Goal: Information Seeking & Learning: Compare options

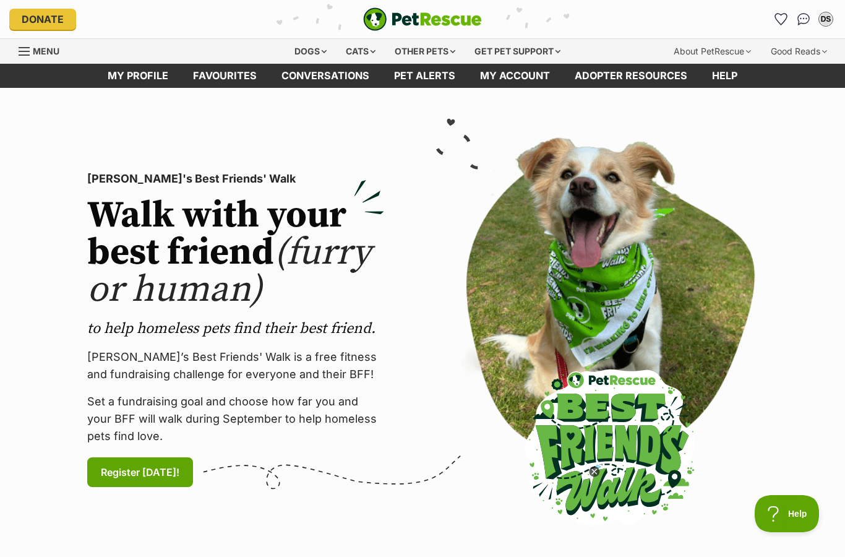
click at [252, 153] on div "[PERSON_NAME]'s Best Friends' Walk Walk with your best friend (furry or human) …" at bounding box center [235, 329] width 317 height 385
click at [829, 12] on div "DS" at bounding box center [826, 19] width 15 height 15
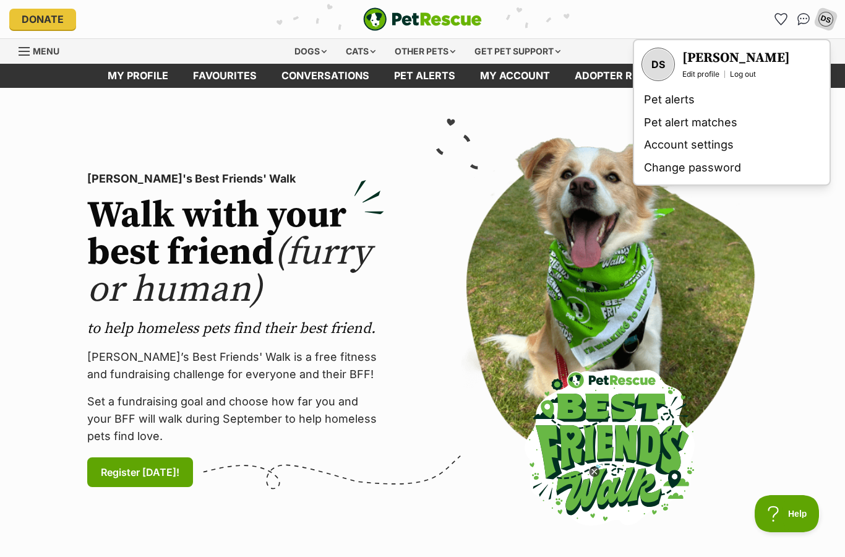
click at [785, 15] on icon "Favourites" at bounding box center [781, 19] width 12 height 11
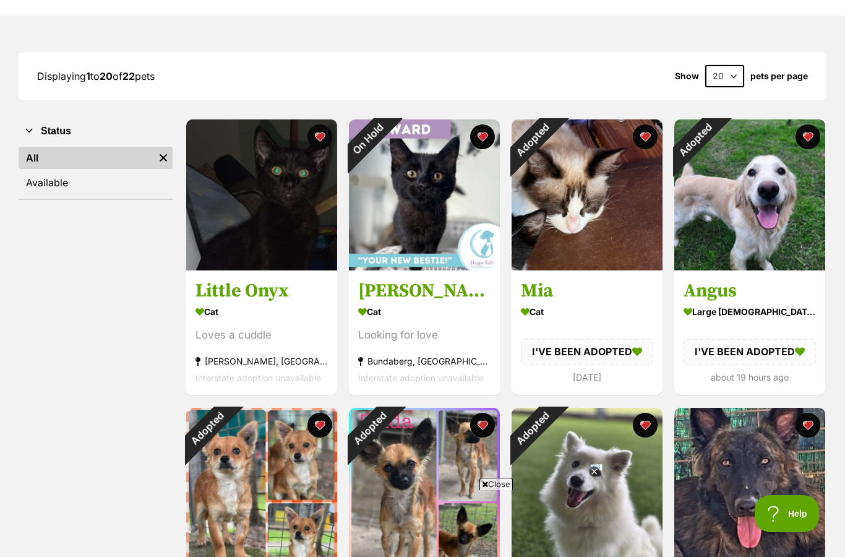
click at [553, 137] on div "Adopted" at bounding box center [532, 139] width 41 height 41
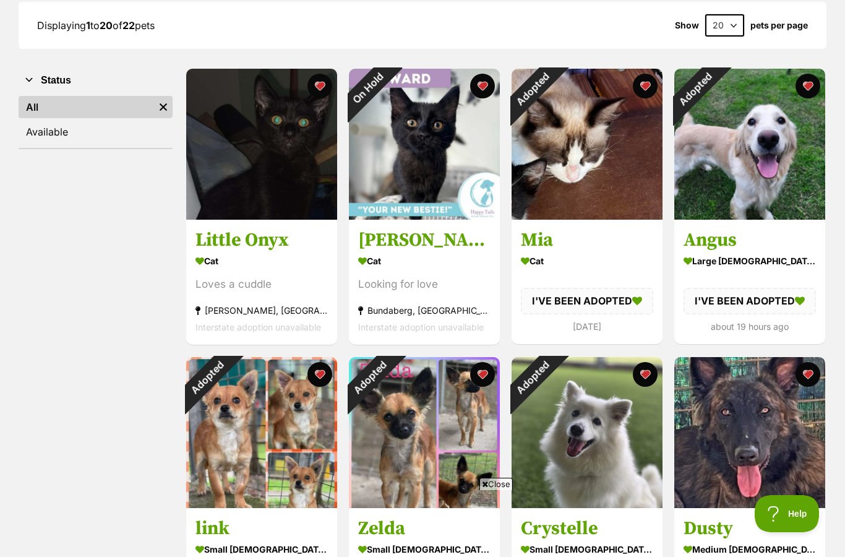
click at [796, 85] on button "favourite" at bounding box center [808, 86] width 25 height 25
click at [650, 82] on button "favourite" at bounding box center [645, 86] width 25 height 25
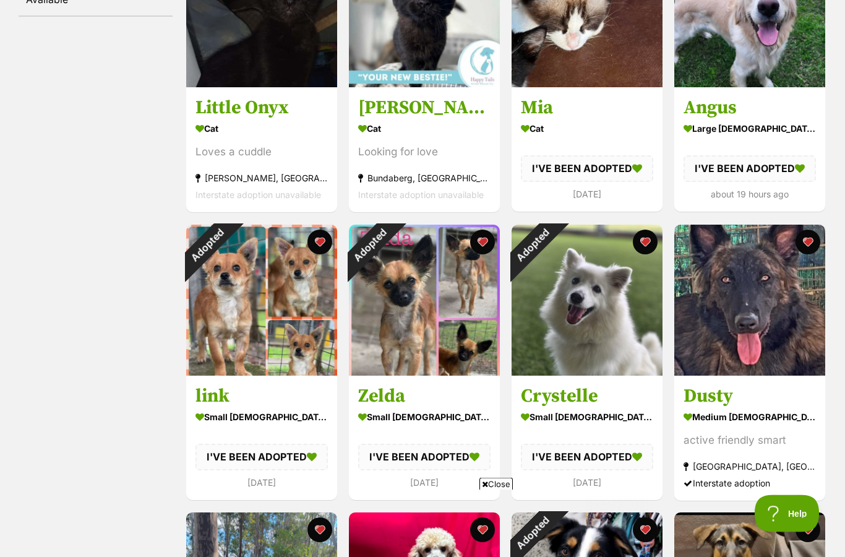
scroll to position [317, 0]
click at [646, 241] on button "favourite" at bounding box center [645, 242] width 25 height 25
click at [480, 246] on button "favourite" at bounding box center [482, 242] width 25 height 25
click at [312, 247] on button "favourite" at bounding box center [320, 242] width 25 height 25
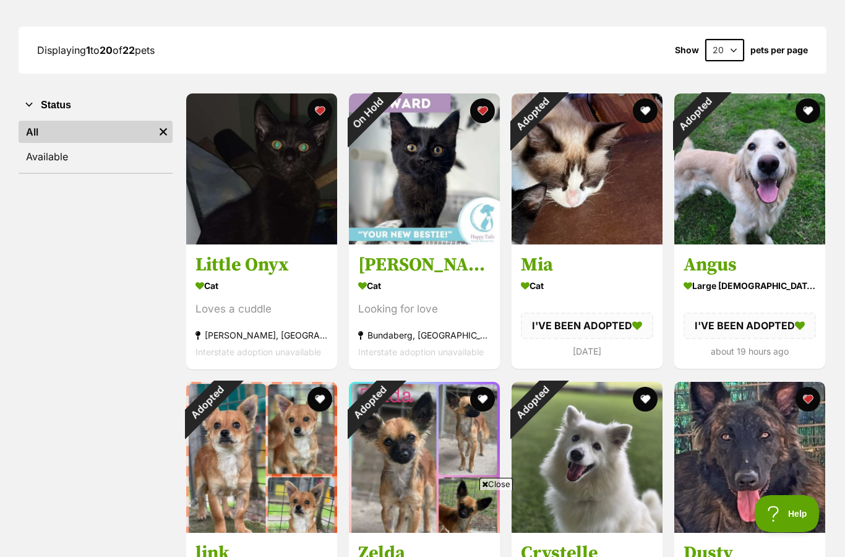
scroll to position [0, 0]
click at [474, 107] on button "favourite" at bounding box center [482, 110] width 25 height 25
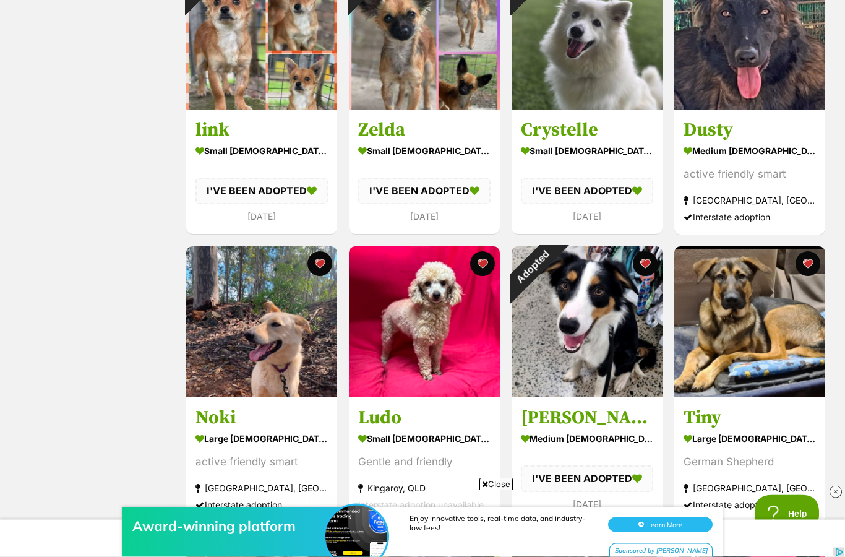
scroll to position [583, 0]
click at [639, 267] on button "favourite" at bounding box center [645, 263] width 25 height 25
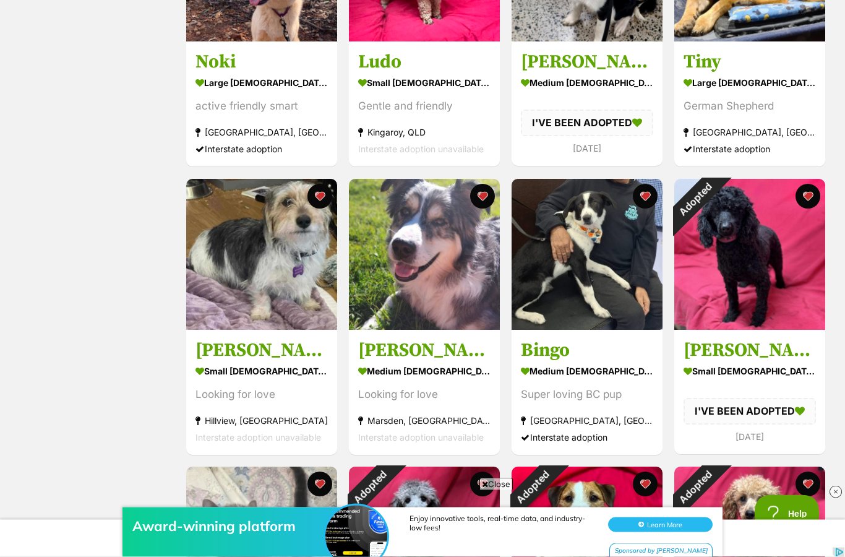
scroll to position [940, 0]
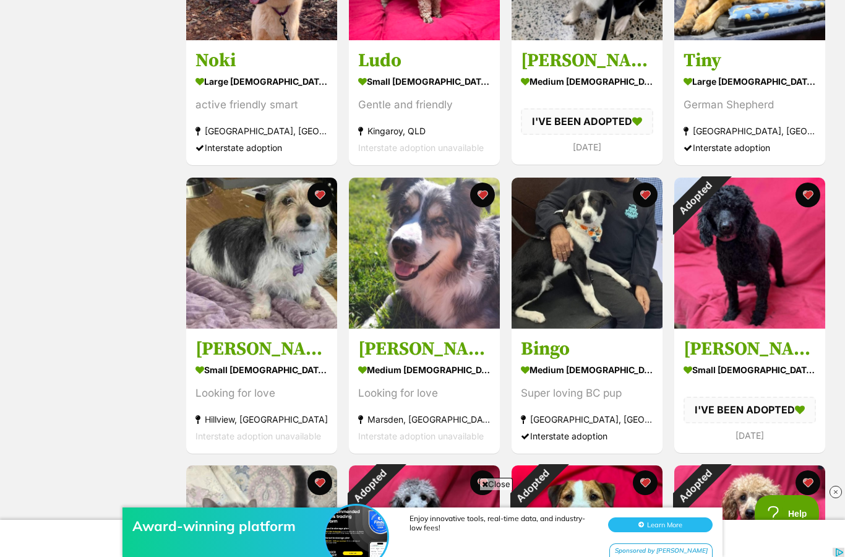
click at [803, 196] on button "favourite" at bounding box center [808, 195] width 25 height 25
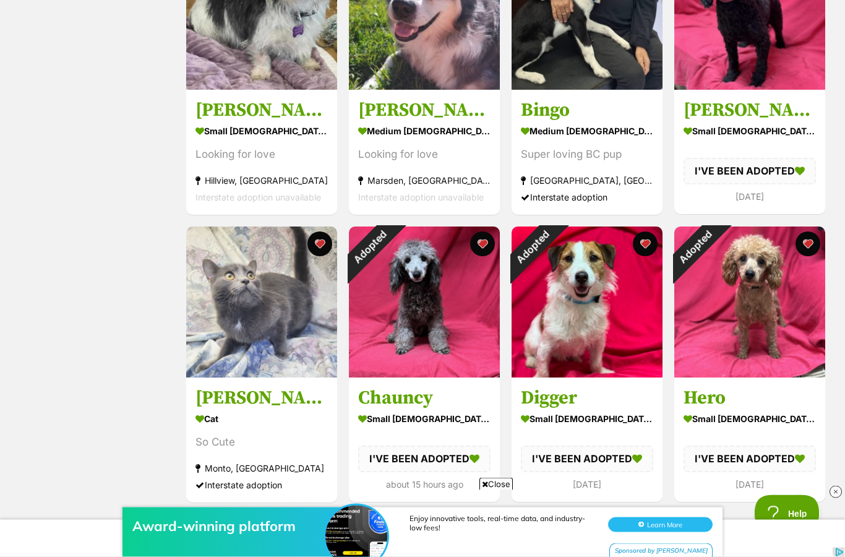
scroll to position [1179, 0]
click at [803, 247] on button "favourite" at bounding box center [808, 243] width 25 height 25
click at [641, 247] on button "favourite" at bounding box center [645, 243] width 25 height 25
click at [481, 239] on button "favourite" at bounding box center [482, 243] width 25 height 25
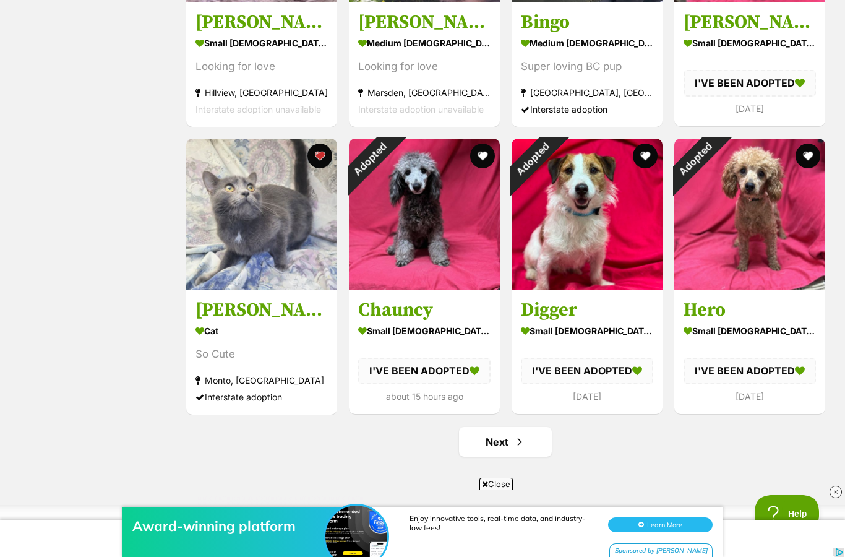
scroll to position [1265, 0]
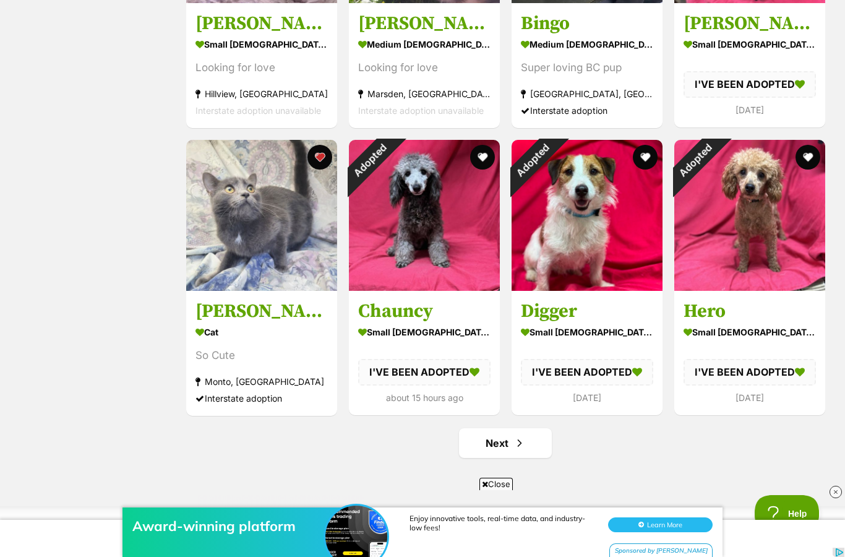
click at [502, 452] on link "Next" at bounding box center [505, 443] width 93 height 30
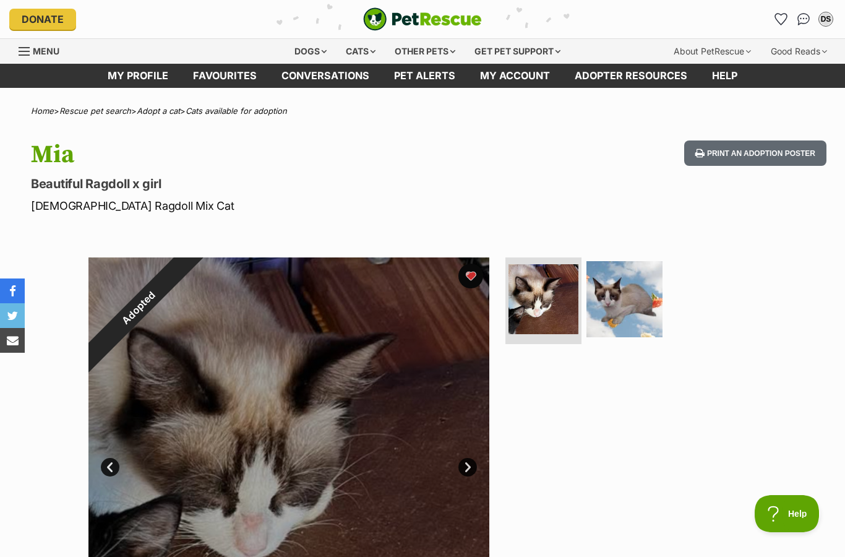
click at [189, 274] on div "Adopted" at bounding box center [138, 307] width 100 height 100
click at [189, 273] on div "Adopted" at bounding box center [138, 307] width 100 height 100
click at [189, 284] on div "Adopted" at bounding box center [138, 307] width 100 height 100
click at [189, 272] on div "Adopted" at bounding box center [138, 307] width 100 height 100
click at [189, 268] on div "Adopted" at bounding box center [138, 307] width 100 height 100
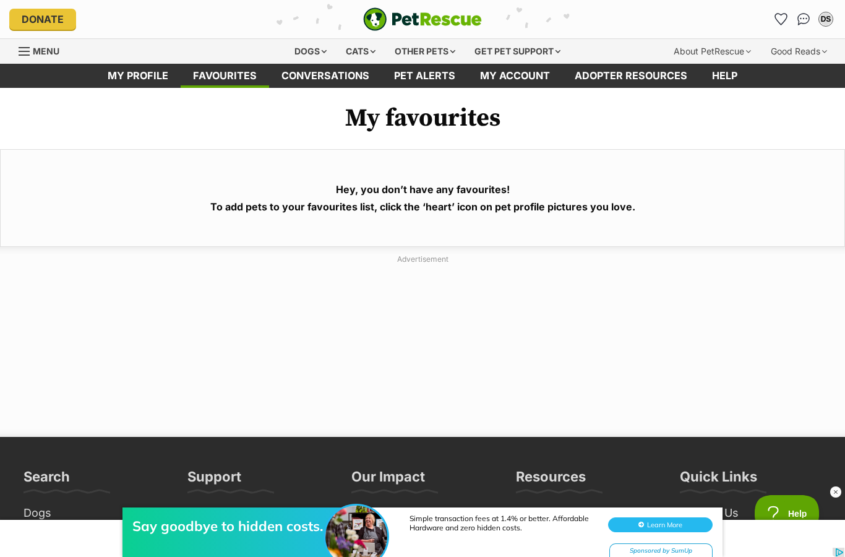
click at [780, 24] on icon "Favourites" at bounding box center [781, 19] width 12 height 11
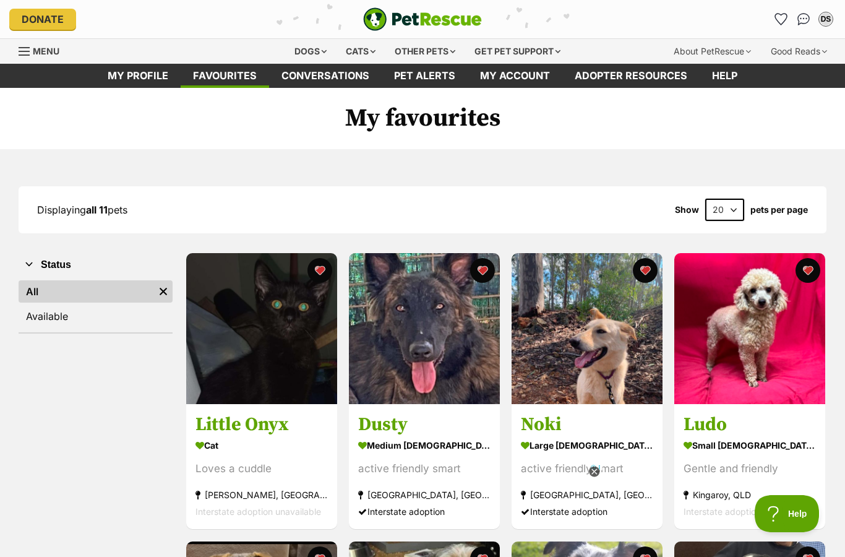
click at [310, 43] on div "Dogs" at bounding box center [311, 51] width 50 height 25
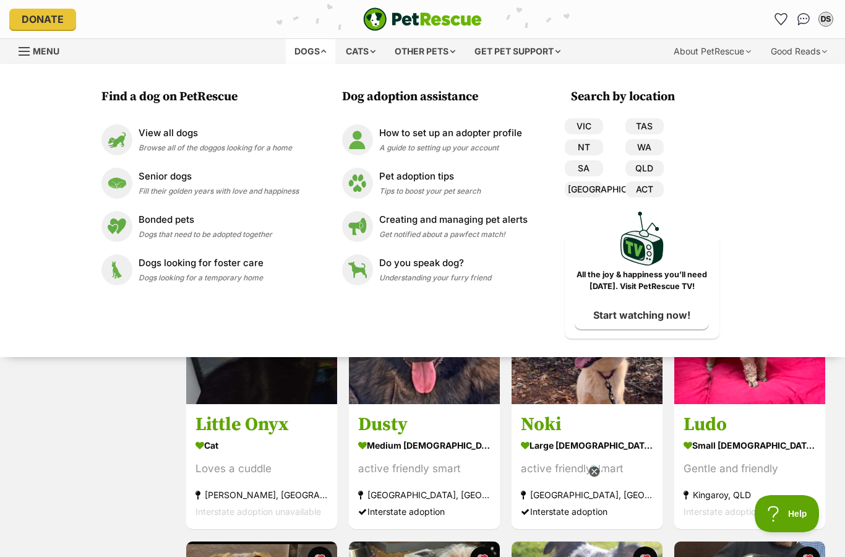
click at [655, 170] on link "QLD" at bounding box center [645, 168] width 38 height 16
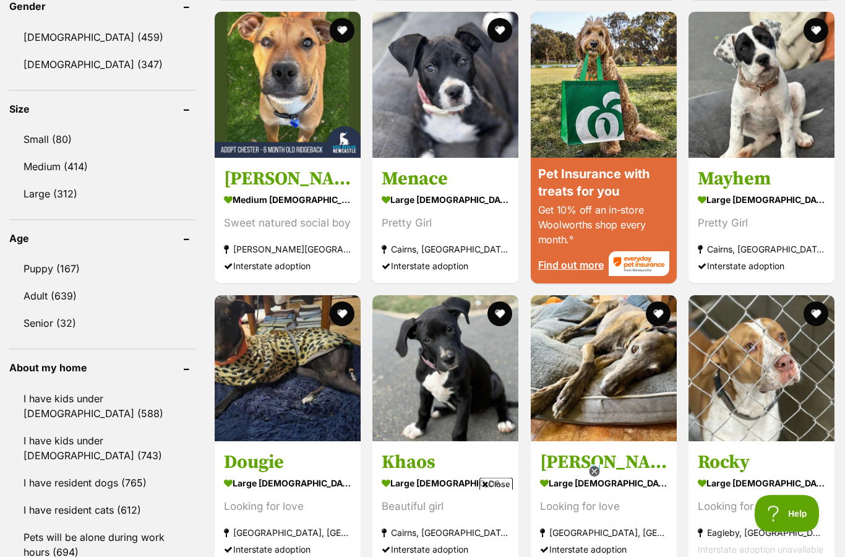
scroll to position [1081, 0]
click at [65, 141] on link "Small (80)" at bounding box center [102, 139] width 186 height 26
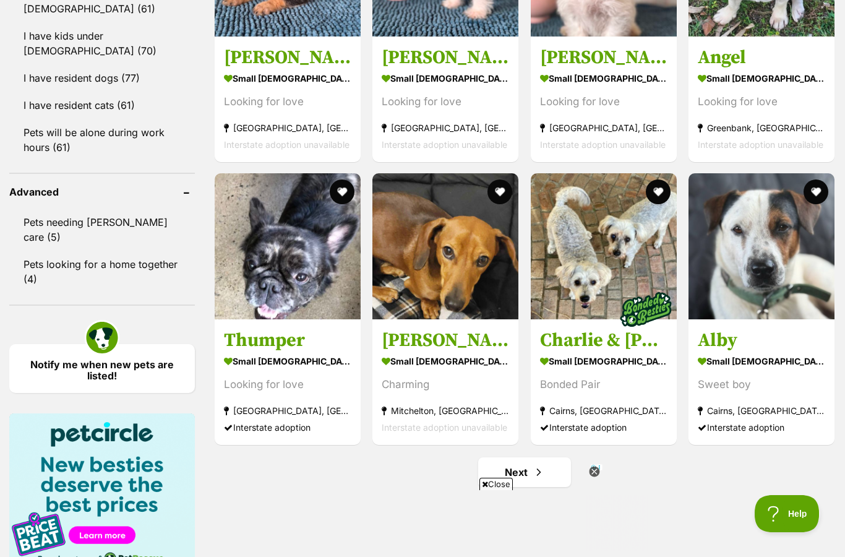
click at [533, 468] on span "Next page" at bounding box center [539, 472] width 12 height 15
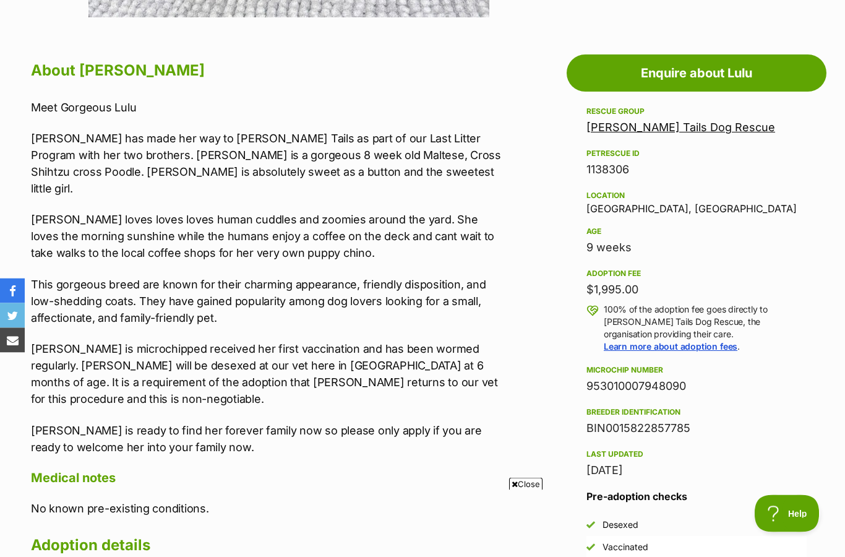
scroll to position [642, 0]
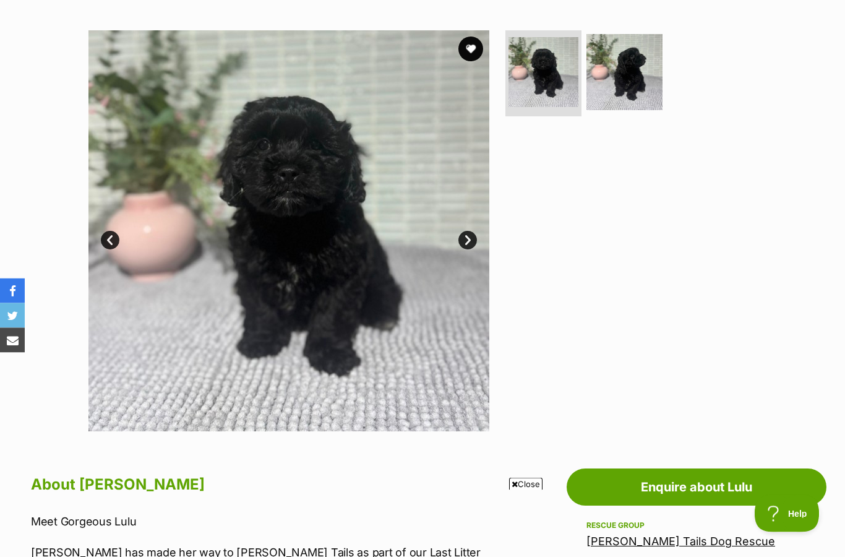
click at [472, 235] on link "Next" at bounding box center [468, 240] width 19 height 19
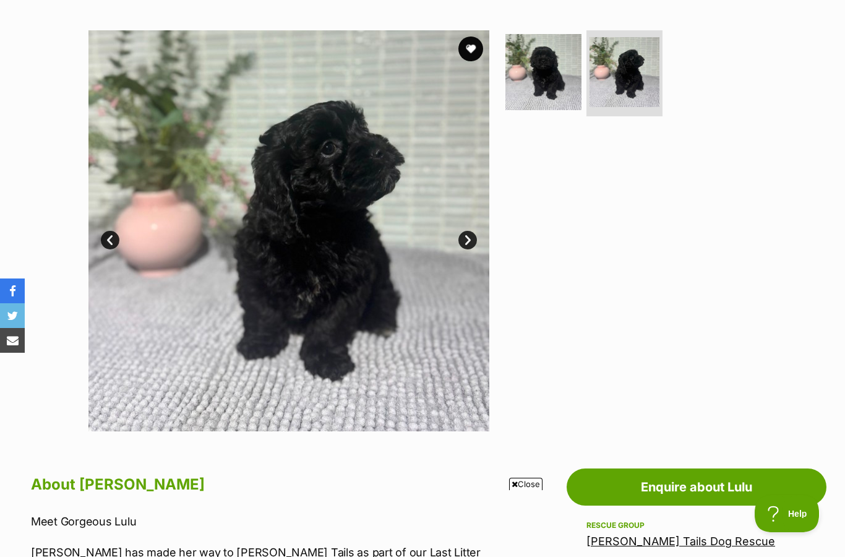
scroll to position [0, 0]
click at [470, 58] on button "favourite" at bounding box center [471, 49] width 25 height 25
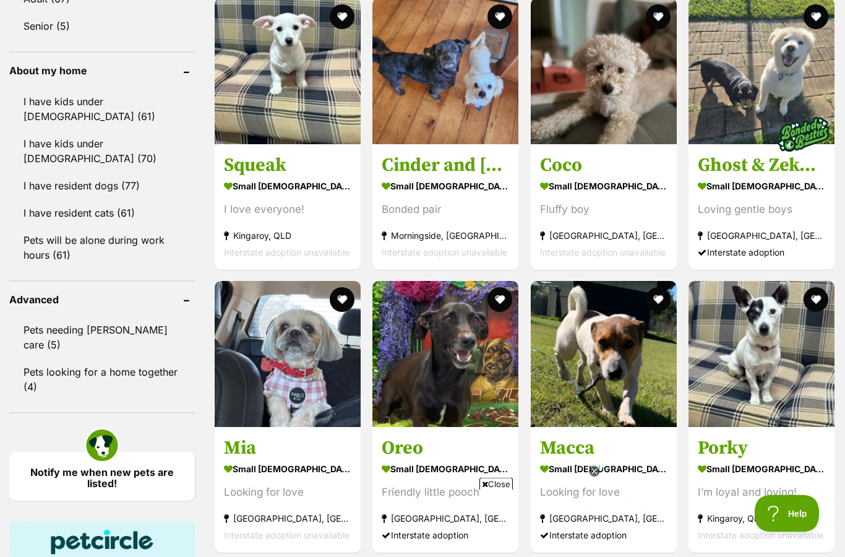
scroll to position [1378, 0]
click at [95, 173] on link "I have resident dogs (77)" at bounding box center [102, 186] width 186 height 26
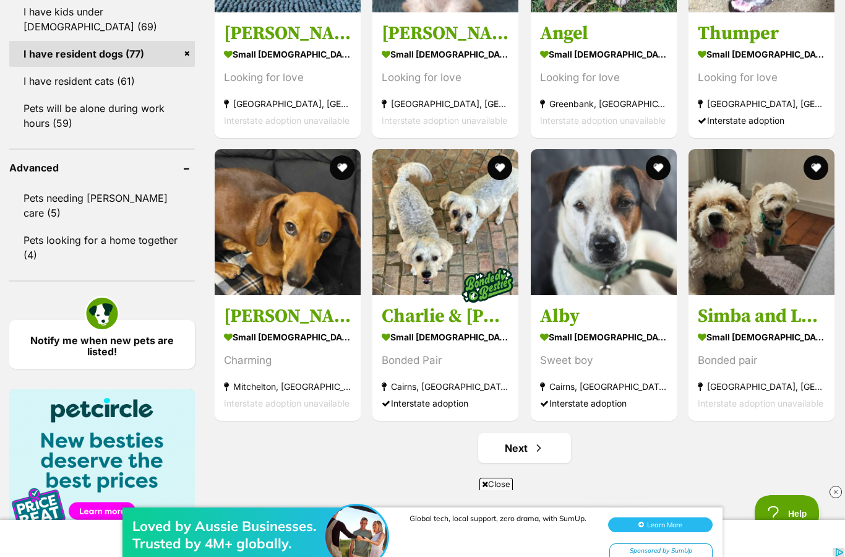
scroll to position [1511, 0]
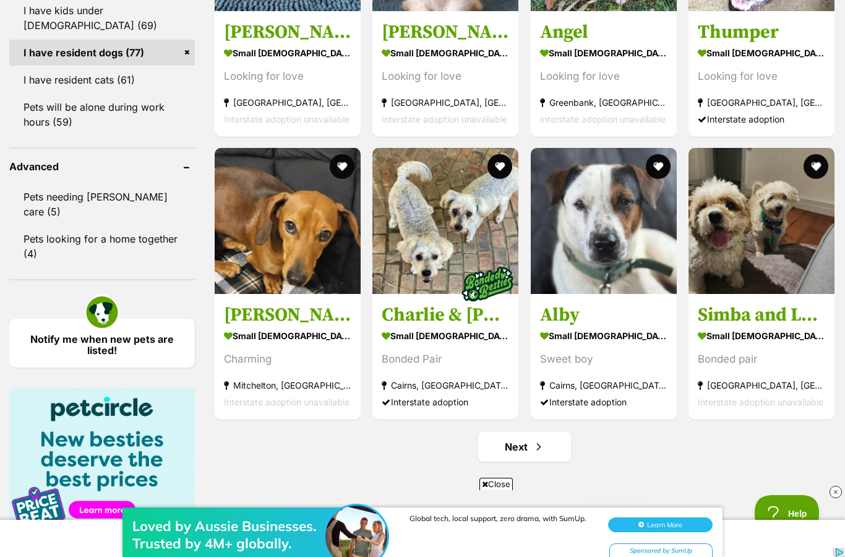
click at [503, 434] on link "Next" at bounding box center [524, 447] width 93 height 30
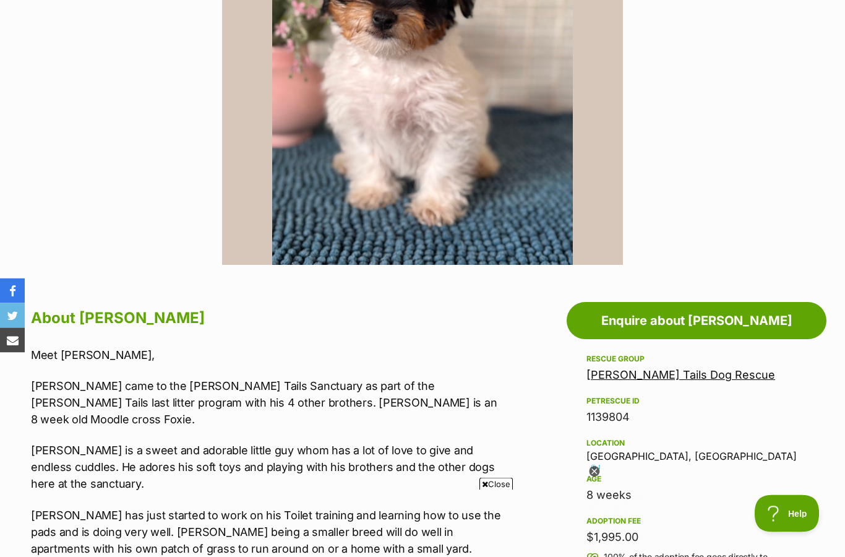
scroll to position [349, 0]
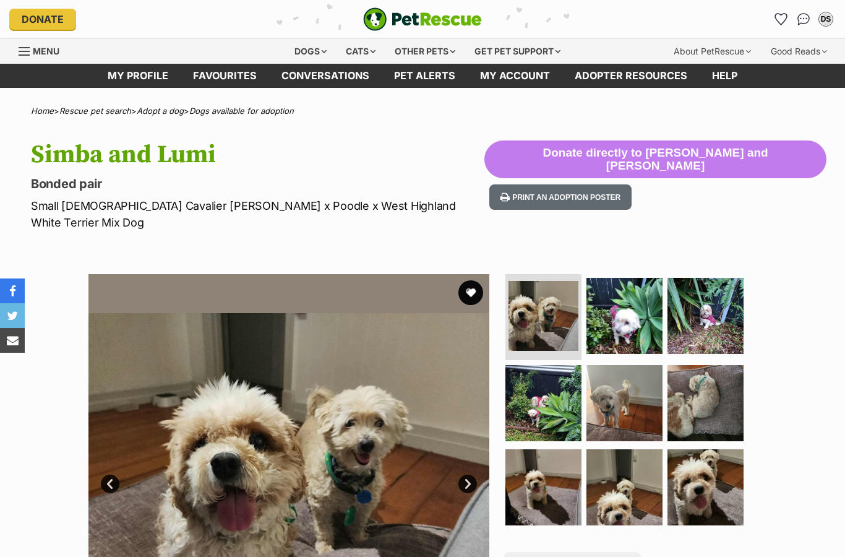
scroll to position [275, 0]
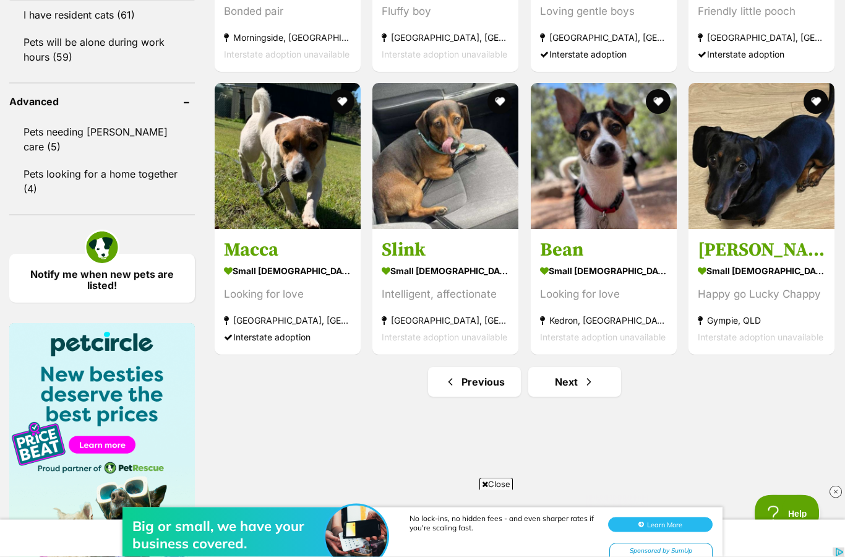
scroll to position [1576, 0]
click at [573, 381] on link "Next" at bounding box center [574, 382] width 93 height 30
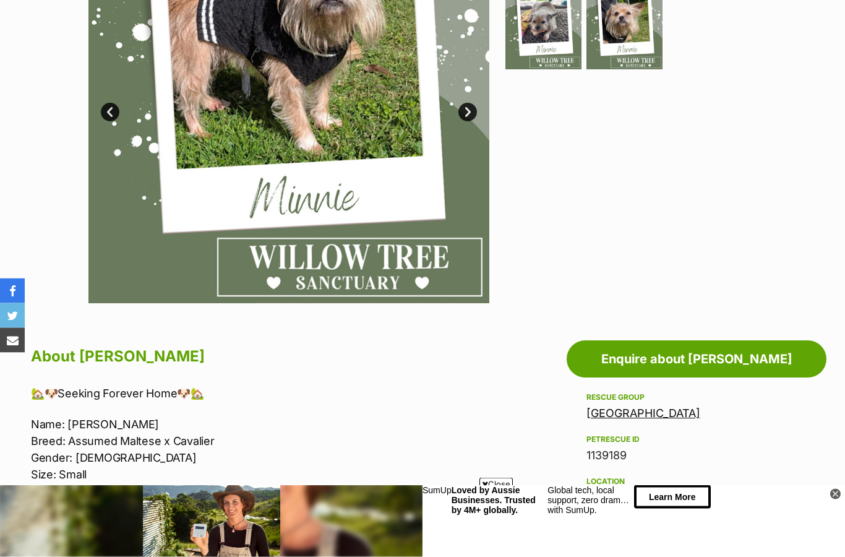
scroll to position [548, 0]
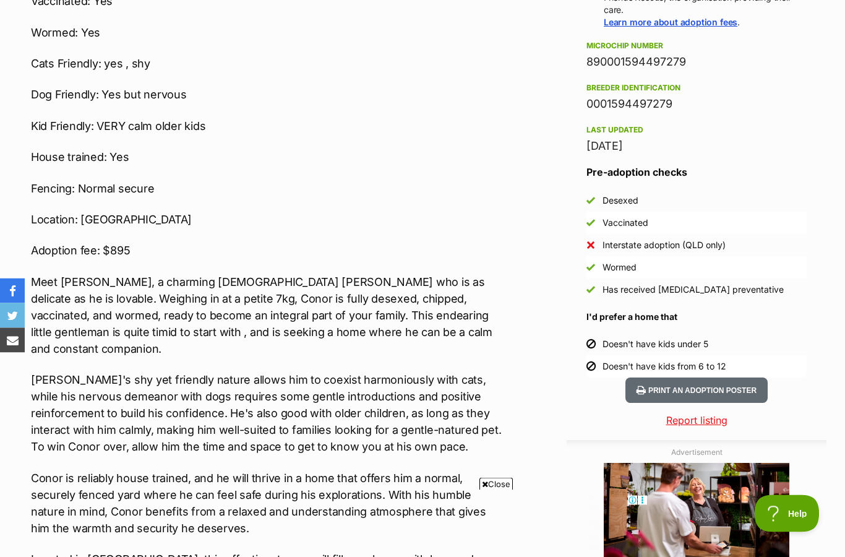
scroll to position [965, 0]
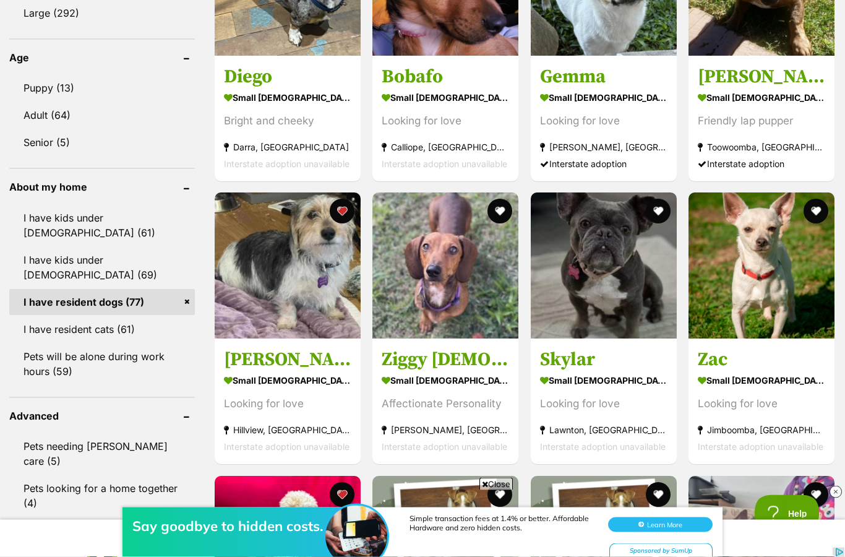
scroll to position [1262, 0]
click at [95, 316] on link "I have resident cats (61)" at bounding box center [102, 329] width 186 height 26
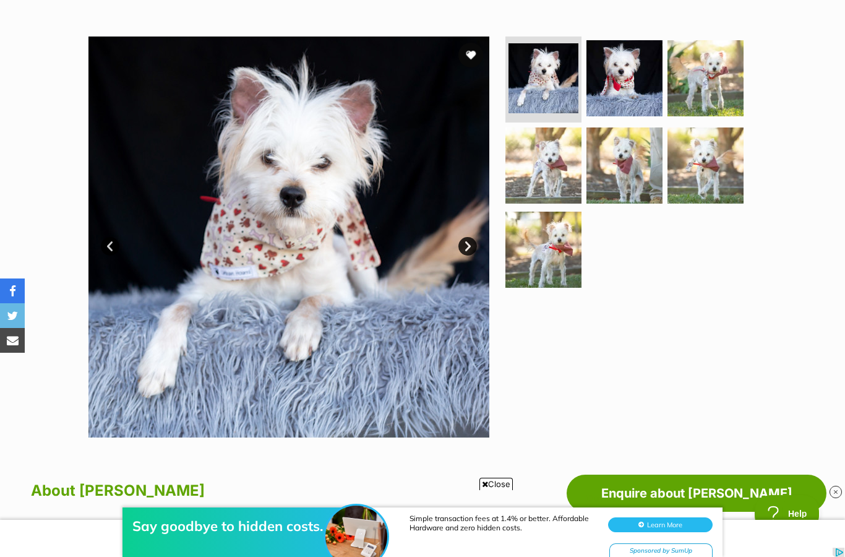
scroll to position [158, 0]
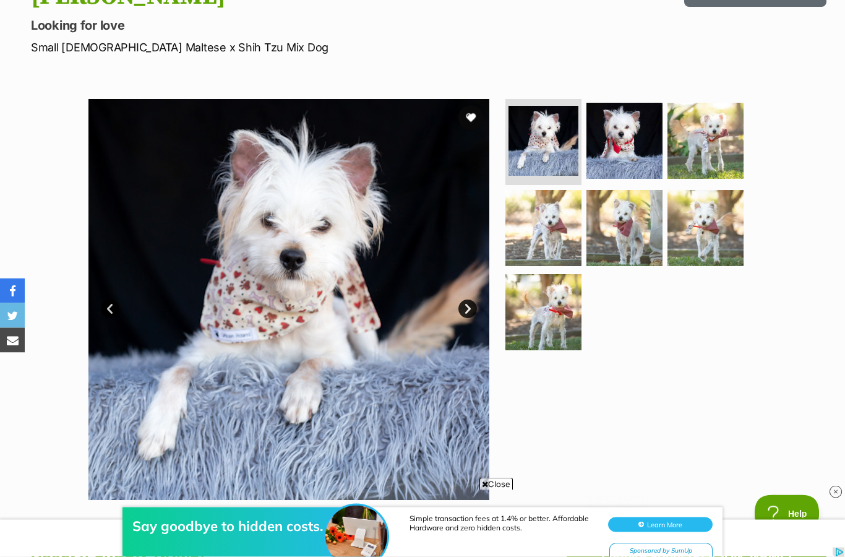
click at [470, 308] on link "Next" at bounding box center [468, 309] width 19 height 19
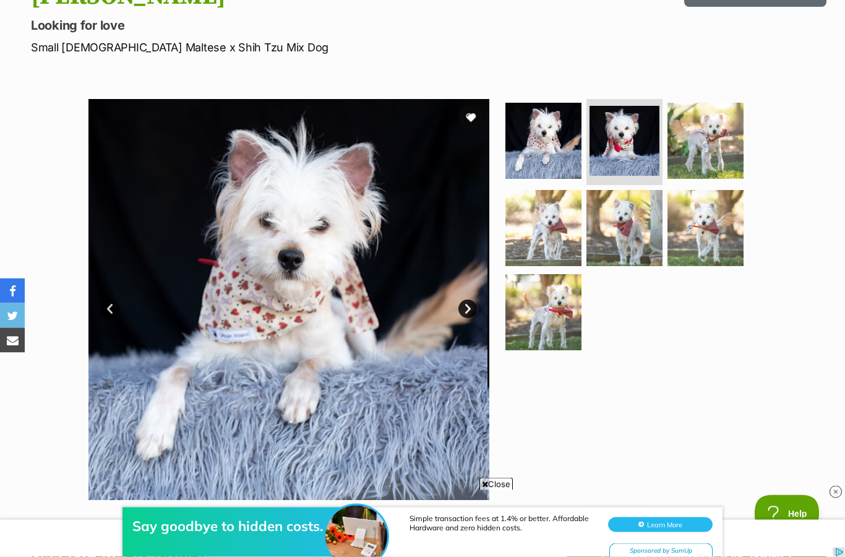
scroll to position [158, 0]
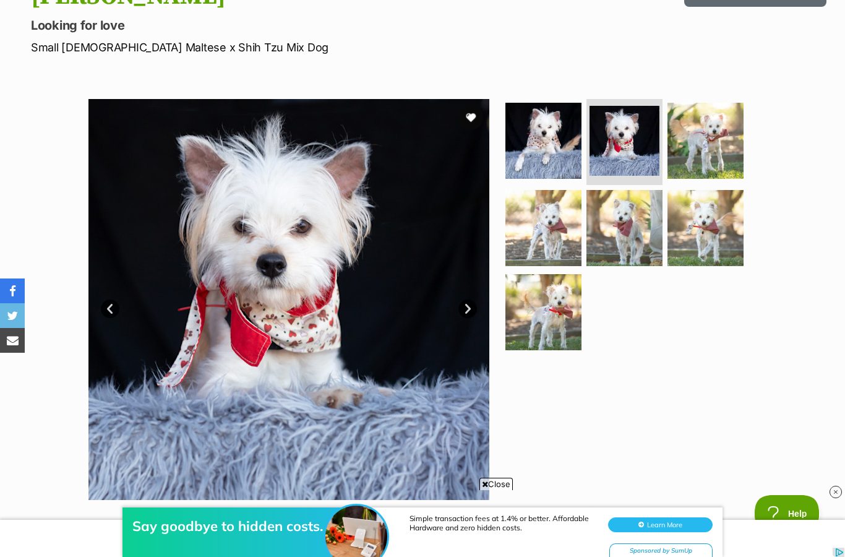
click at [466, 305] on link "Next" at bounding box center [468, 309] width 19 height 19
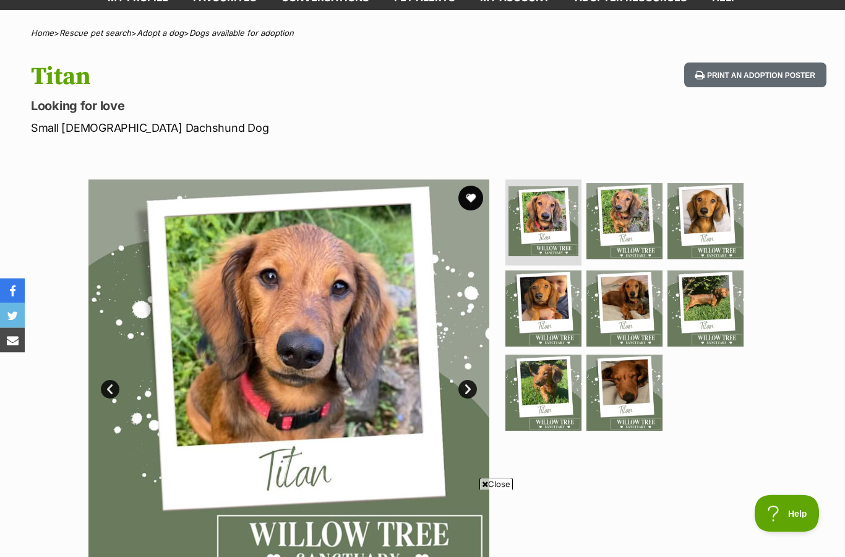
scroll to position [174, 0]
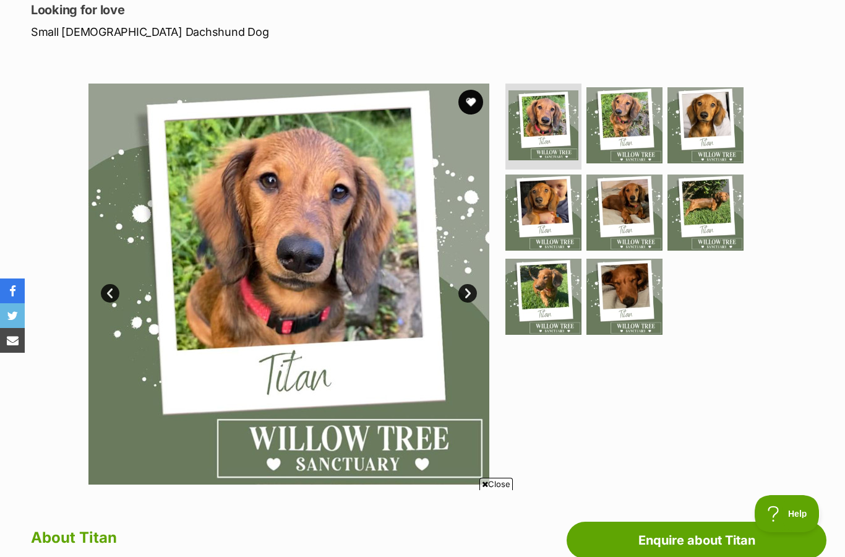
click at [468, 296] on link "Next" at bounding box center [468, 293] width 19 height 19
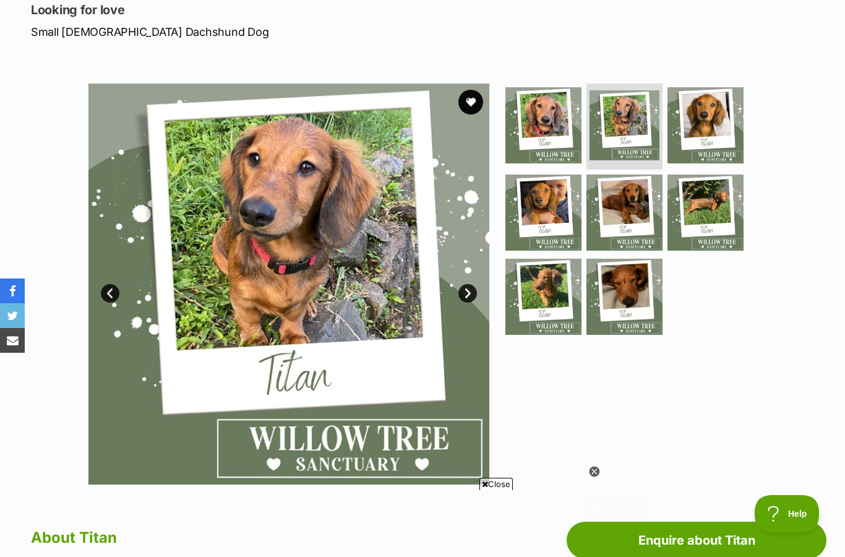
scroll to position [0, 0]
click at [466, 289] on link "Next" at bounding box center [468, 293] width 19 height 19
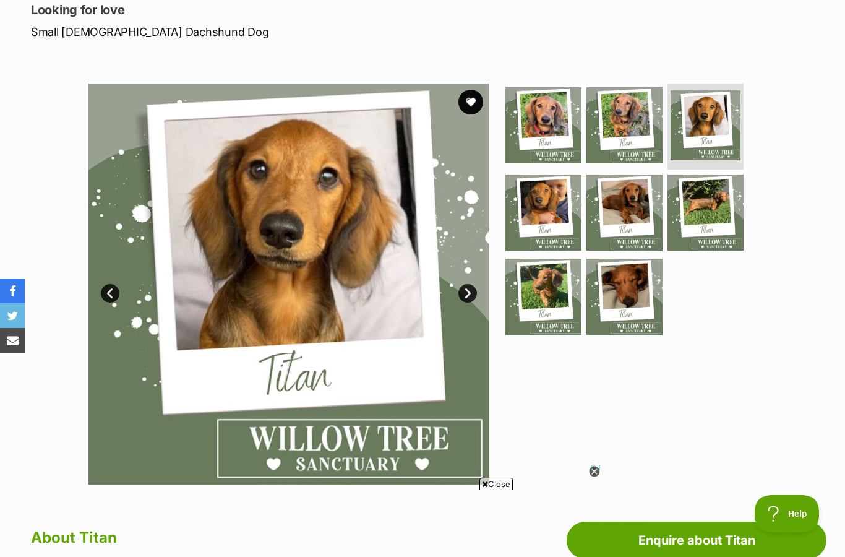
click at [473, 287] on link "Next" at bounding box center [468, 293] width 19 height 19
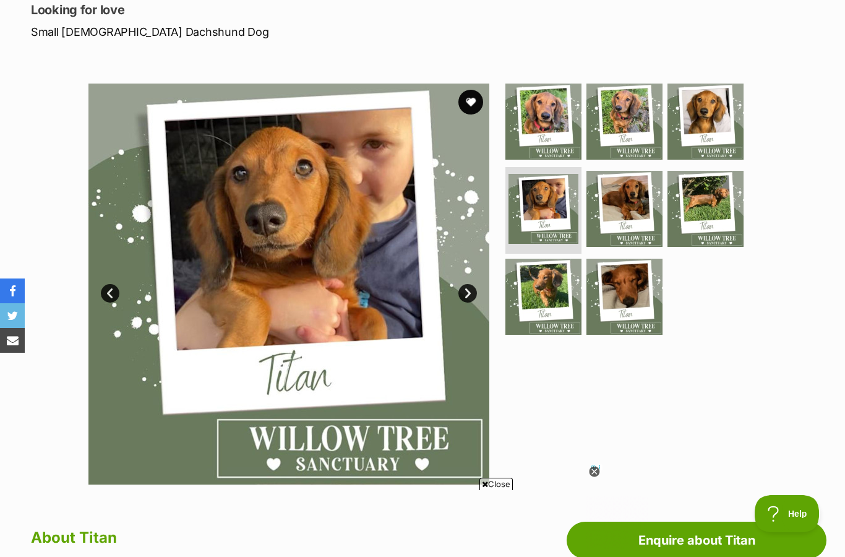
scroll to position [170, 0]
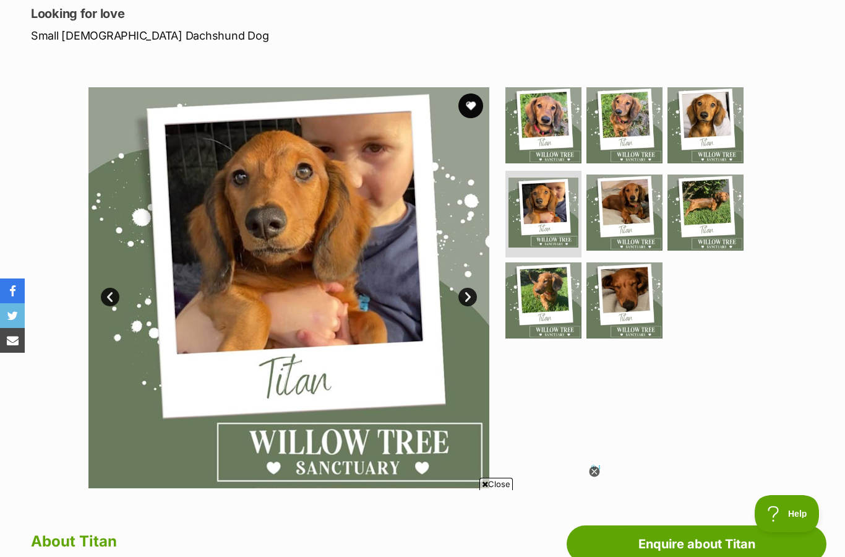
click at [465, 288] on link "Next" at bounding box center [468, 297] width 19 height 19
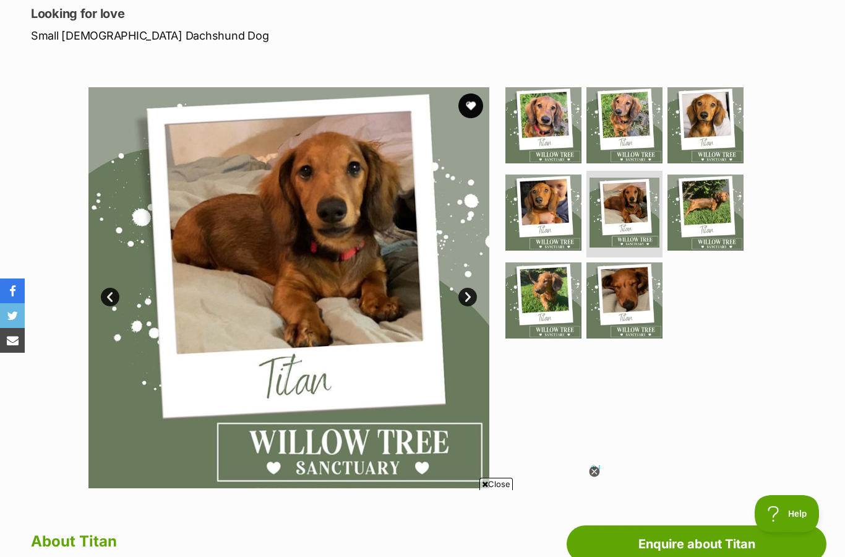
click at [467, 293] on link "Next" at bounding box center [468, 297] width 19 height 19
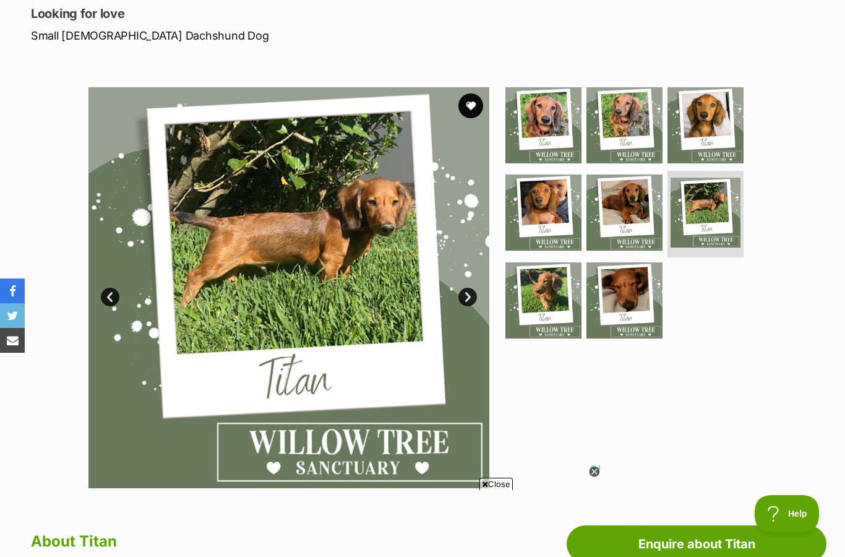
click at [470, 296] on link "Next" at bounding box center [468, 297] width 19 height 19
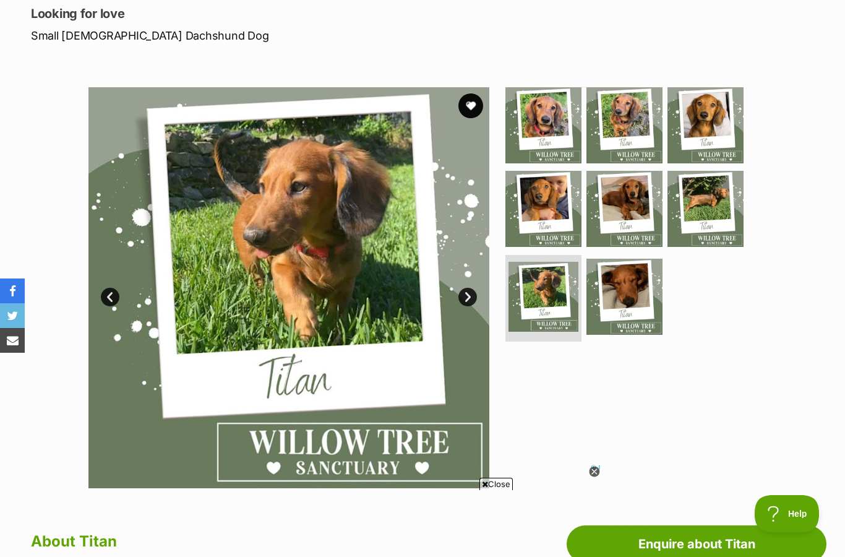
click at [470, 301] on link "Next" at bounding box center [468, 297] width 19 height 19
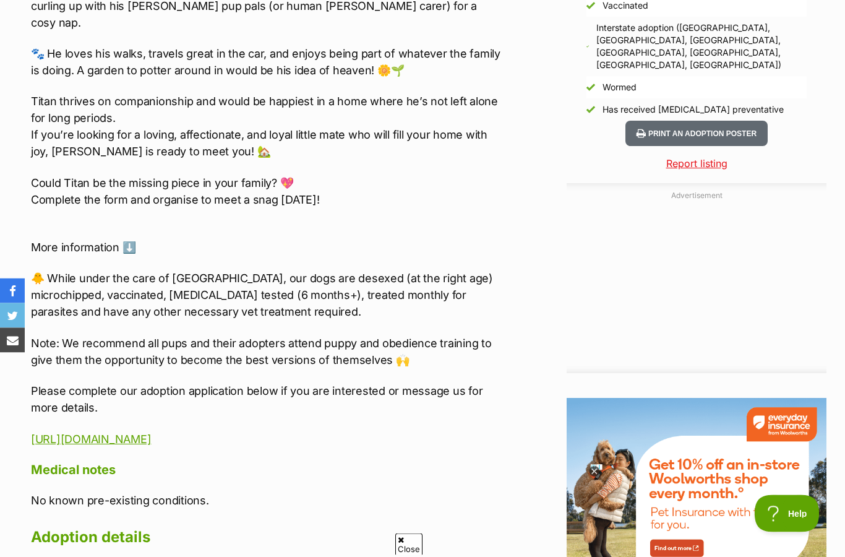
scroll to position [1186, 0]
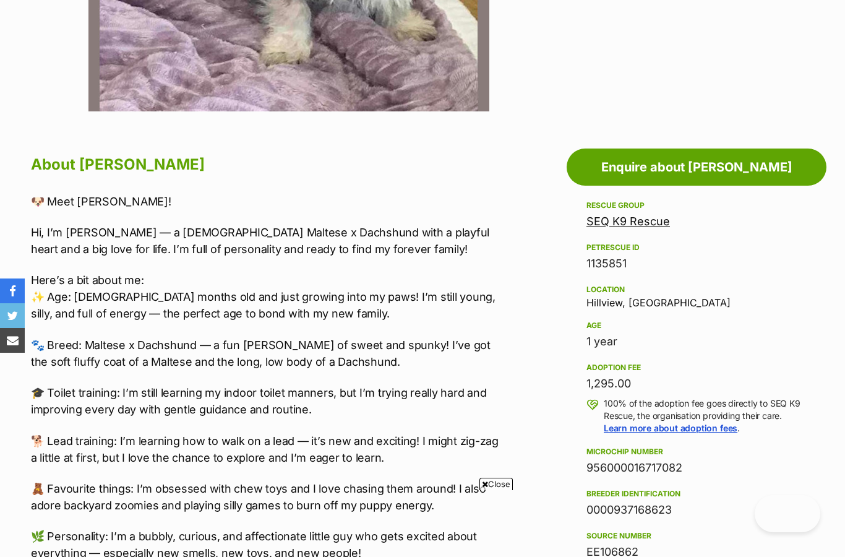
scroll to position [556, 0]
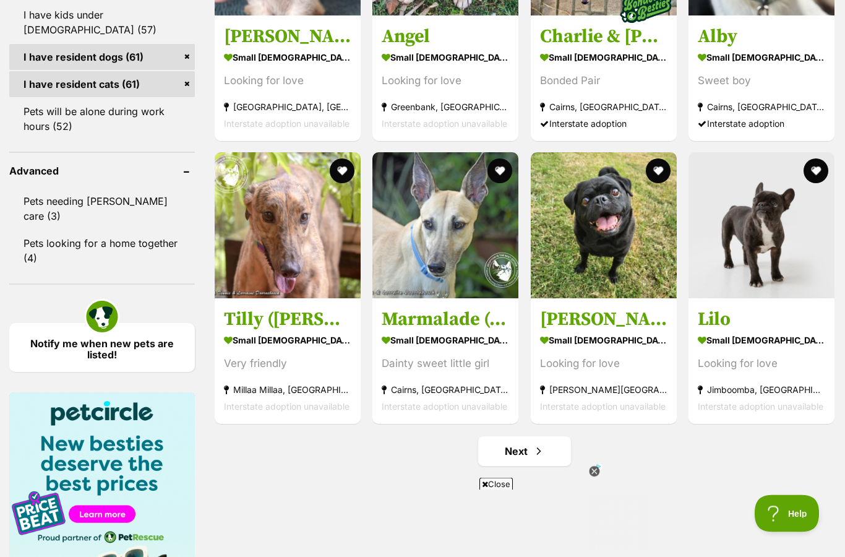
scroll to position [1507, 0]
click at [532, 452] on link "Next" at bounding box center [524, 451] width 93 height 30
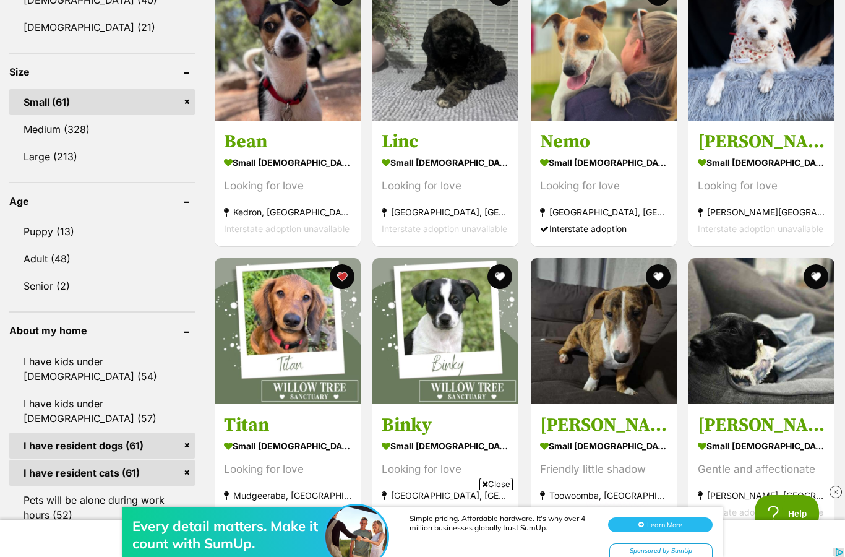
scroll to position [1100, 0]
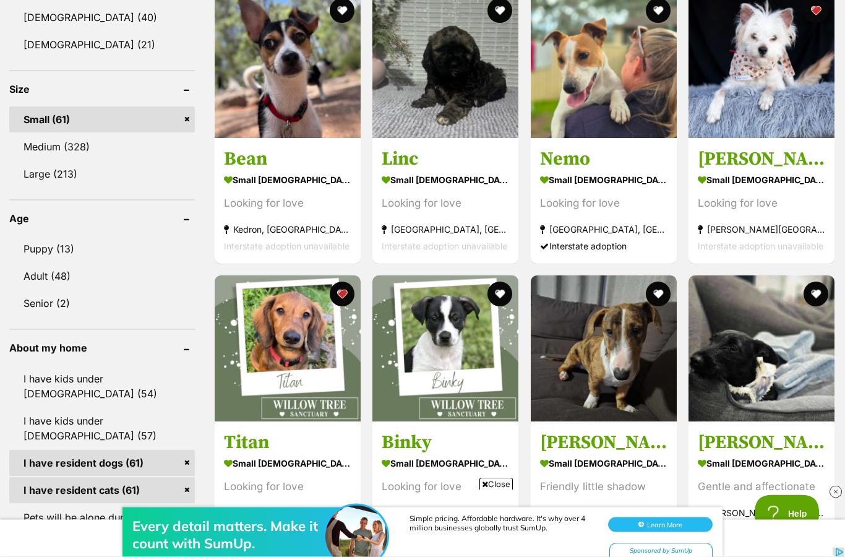
click at [192, 124] on link "Small (61)" at bounding box center [102, 120] width 186 height 26
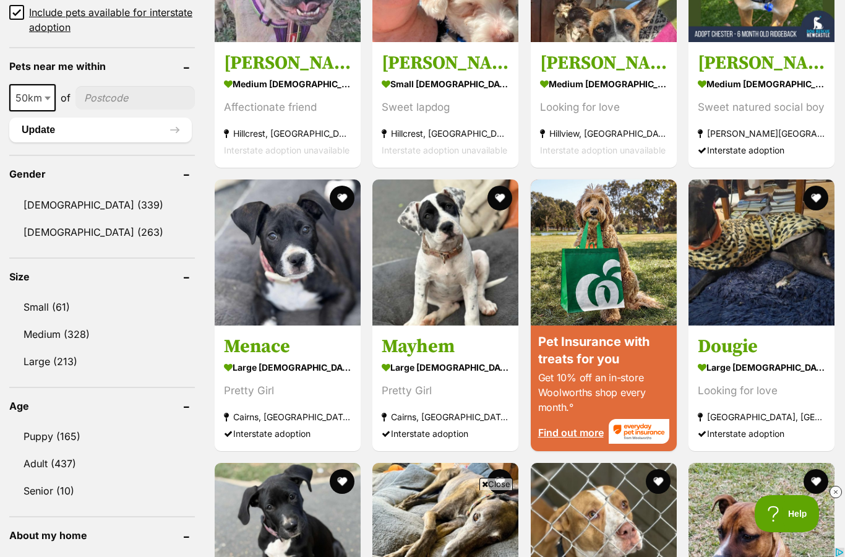
click at [60, 452] on link "Adult (437)" at bounding box center [102, 463] width 186 height 26
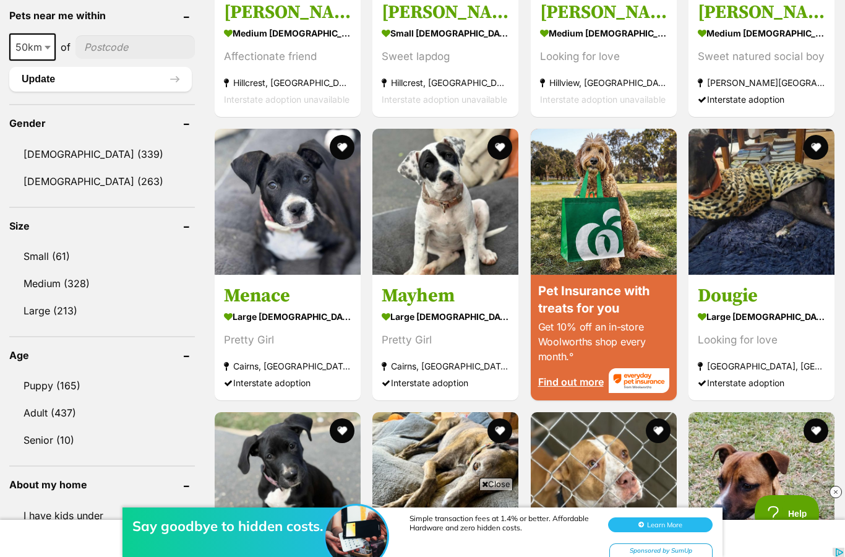
click at [45, 386] on link "Puppy (165)" at bounding box center [102, 386] width 186 height 26
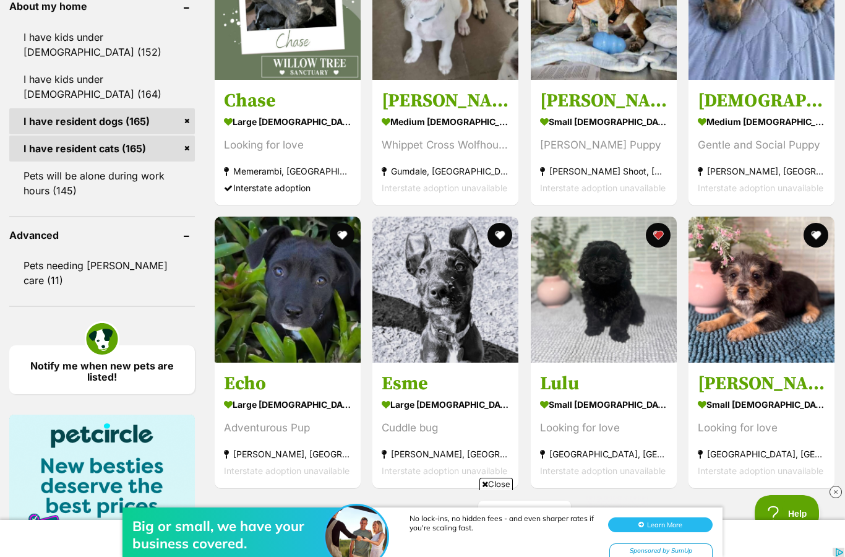
click at [523, 502] on link "Next" at bounding box center [524, 516] width 93 height 30
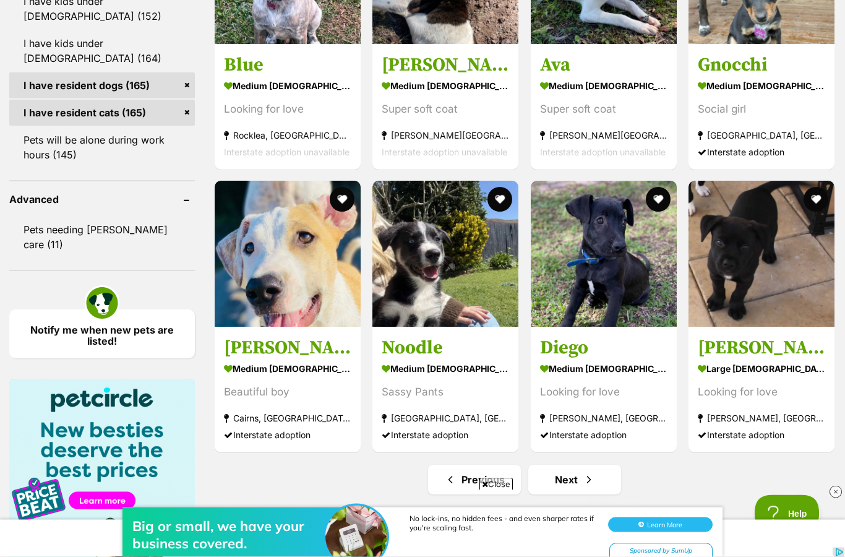
scroll to position [1508, 0]
click at [590, 486] on span "Next page" at bounding box center [589, 479] width 12 height 15
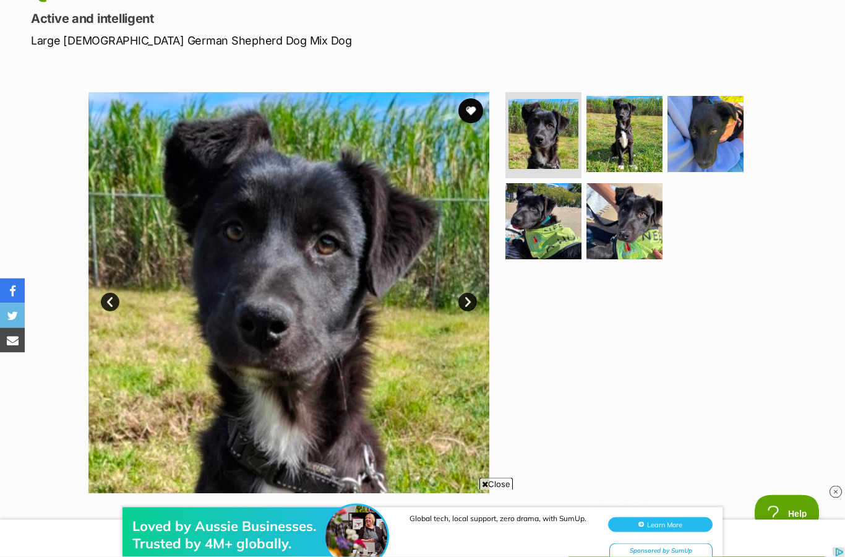
scroll to position [170, 0]
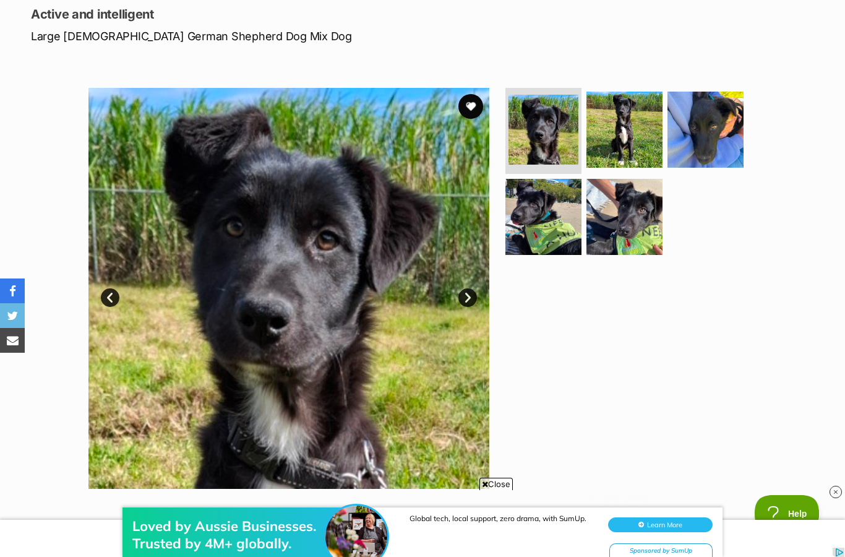
click at [475, 291] on link "Next" at bounding box center [468, 297] width 19 height 19
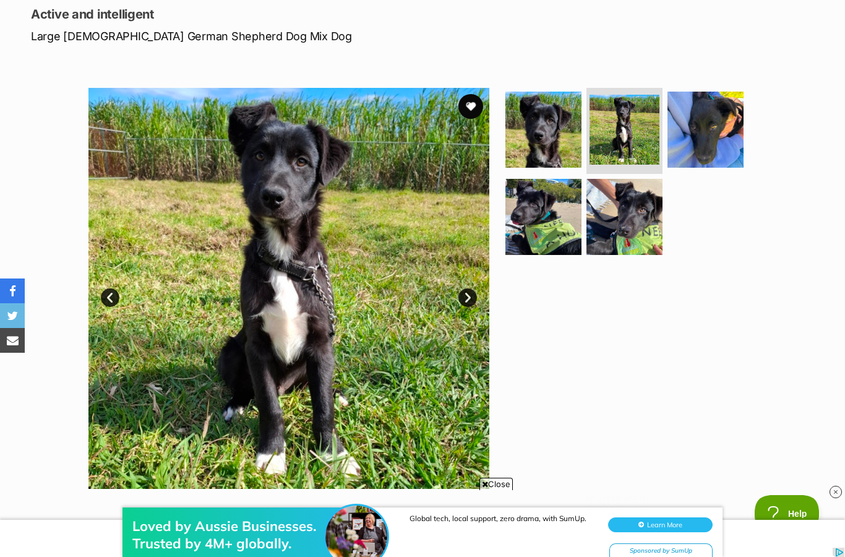
click at [474, 287] on img at bounding box center [288, 288] width 401 height 401
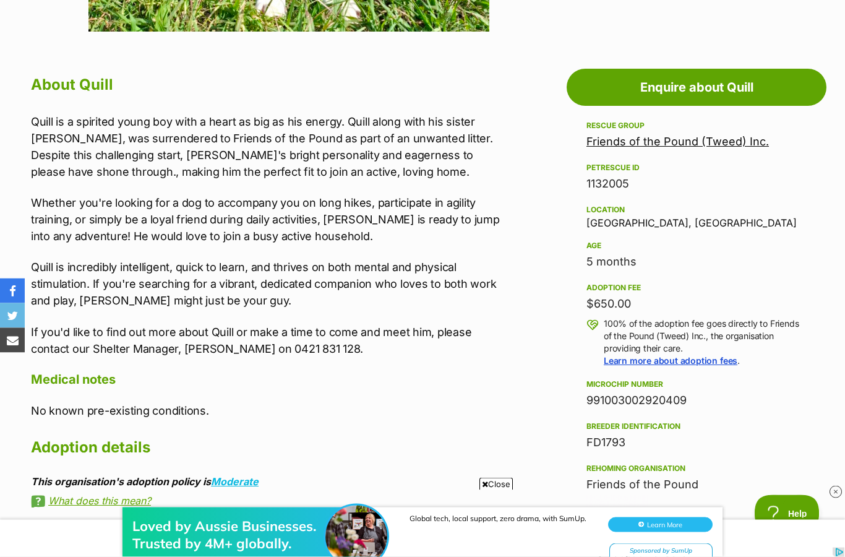
scroll to position [566, 0]
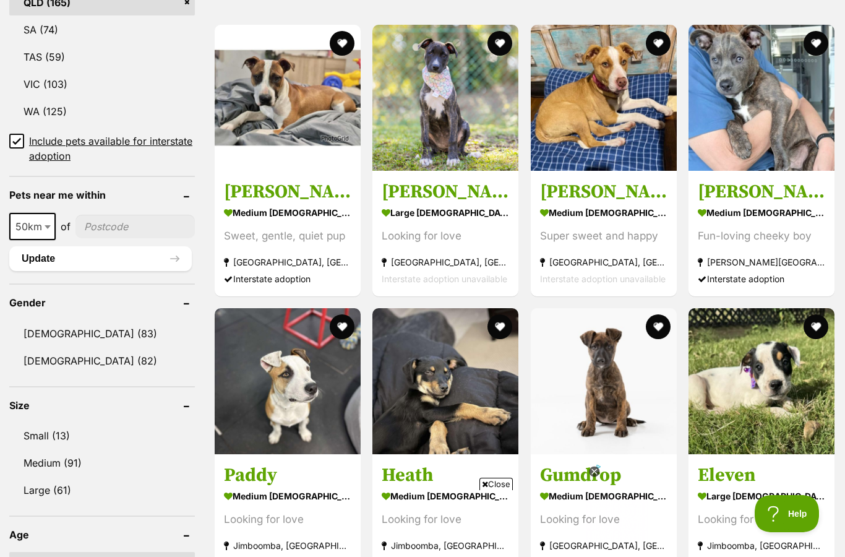
scroll to position [1624, 0]
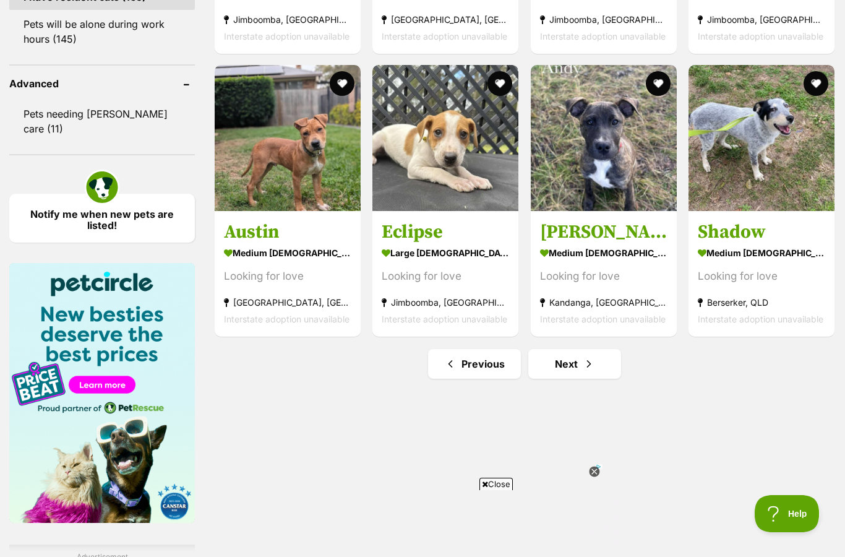
click at [584, 359] on span "Next page" at bounding box center [589, 363] width 12 height 15
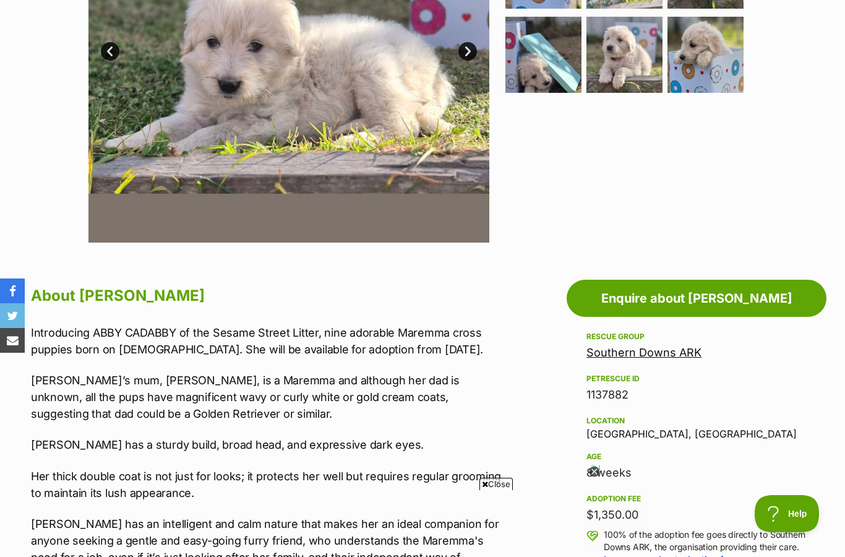
scroll to position [288, 0]
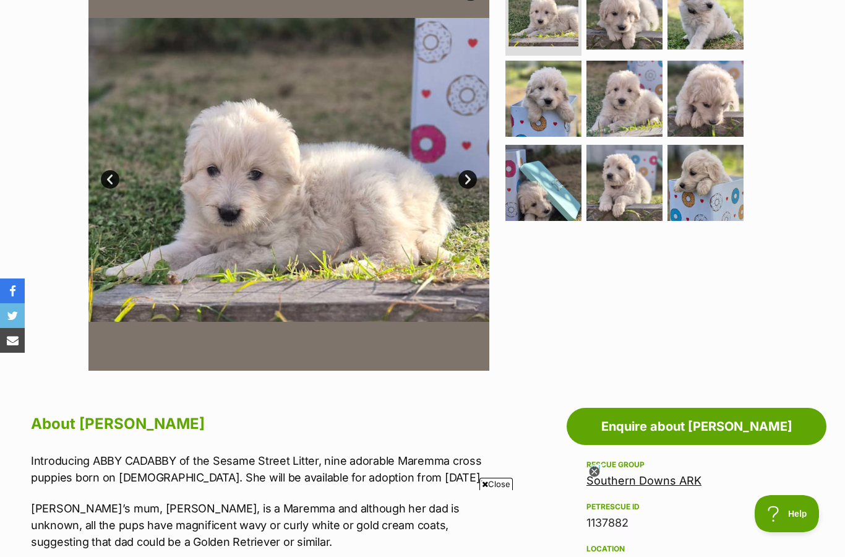
click at [462, 184] on link "Next" at bounding box center [468, 179] width 19 height 19
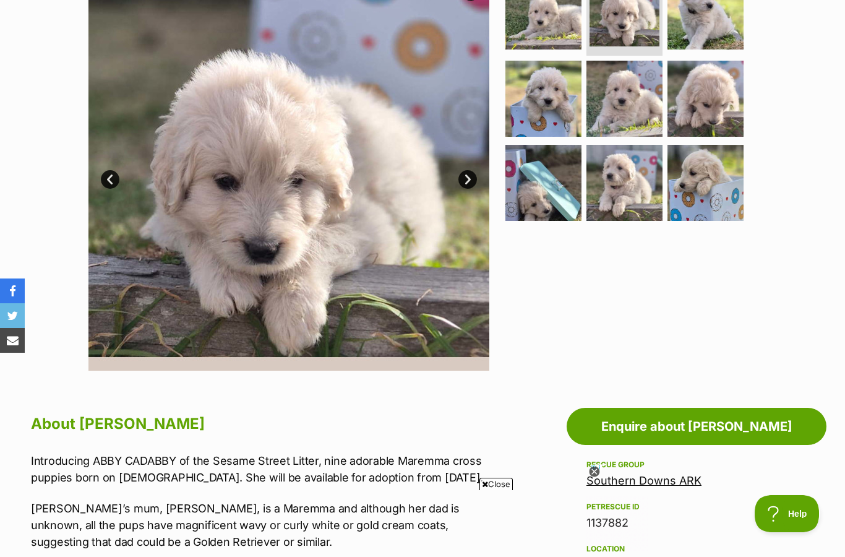
click at [476, 178] on link "Next" at bounding box center [468, 179] width 19 height 19
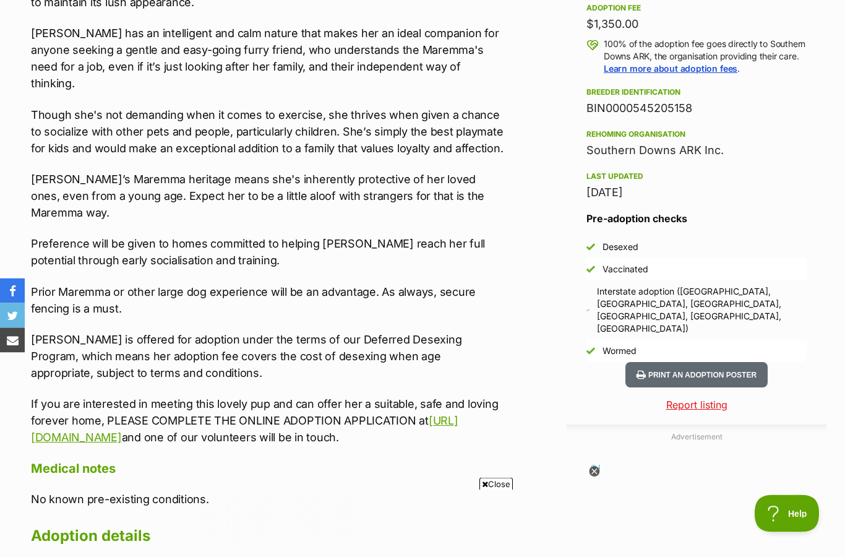
scroll to position [907, 0]
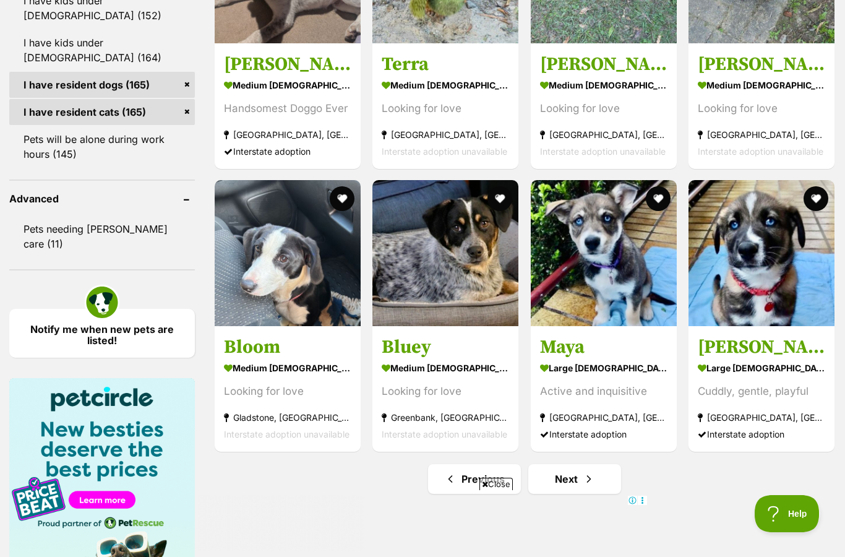
scroll to position [1519, 0]
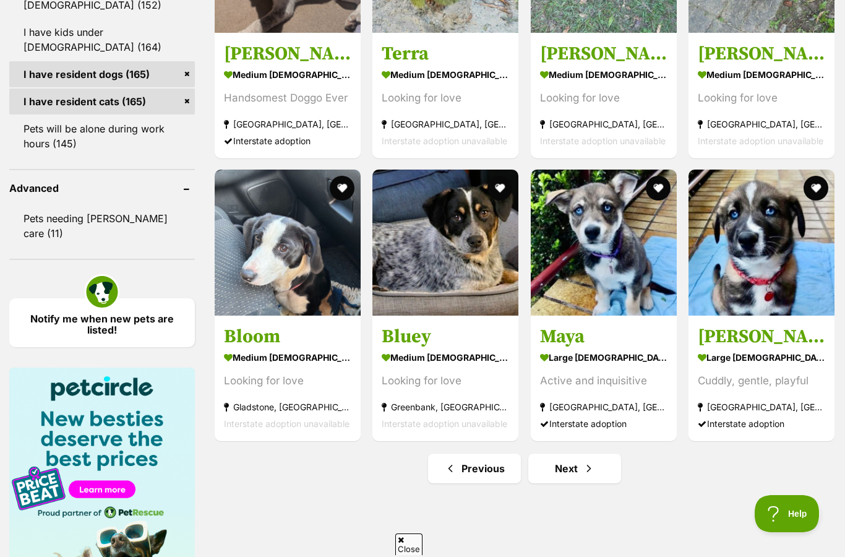
click at [571, 459] on link "Next" at bounding box center [574, 469] width 93 height 30
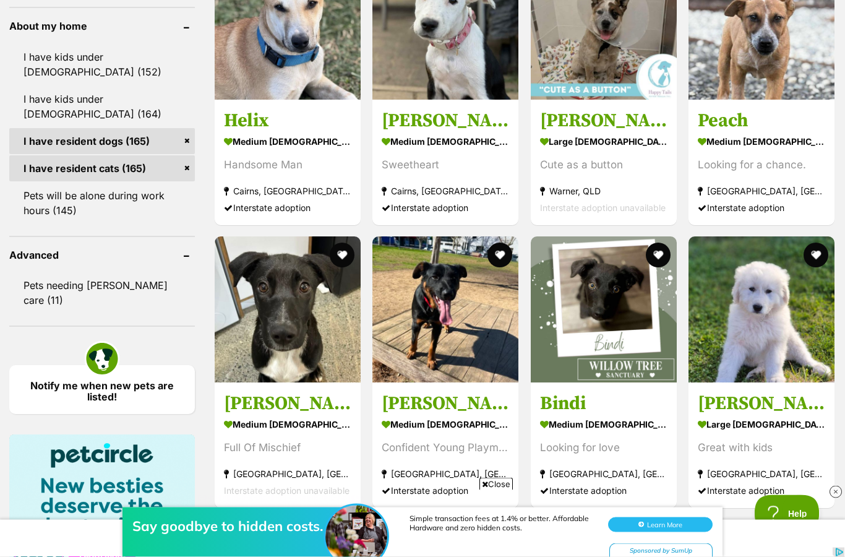
scroll to position [1691, 0]
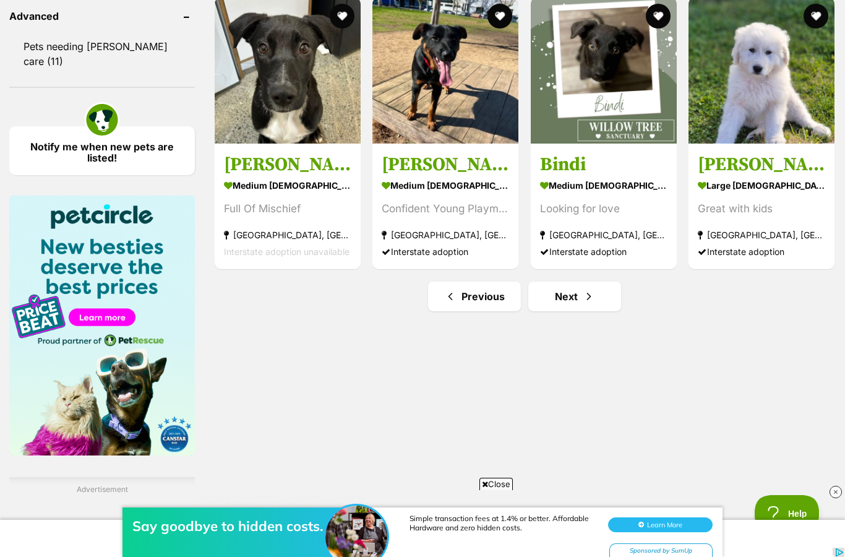
click at [594, 298] on span "Next page" at bounding box center [589, 296] width 12 height 15
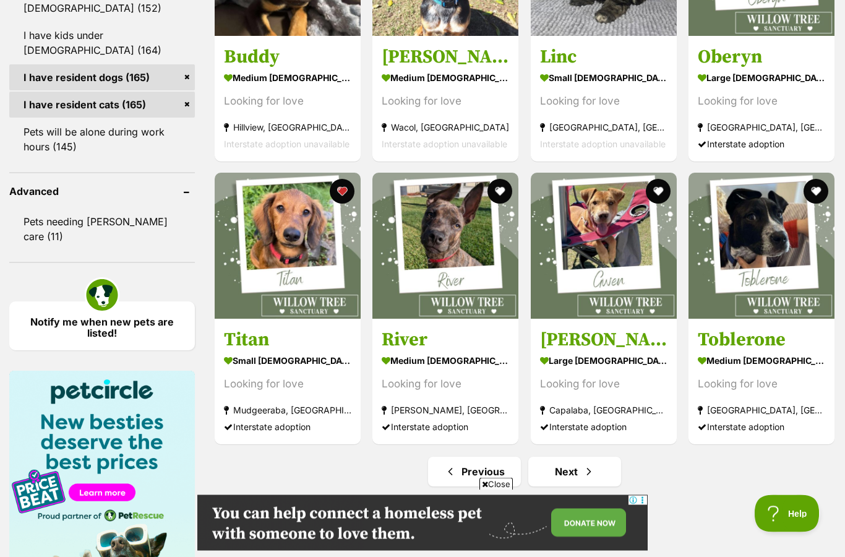
scroll to position [1517, 0]
click at [605, 469] on link "Next" at bounding box center [574, 471] width 93 height 30
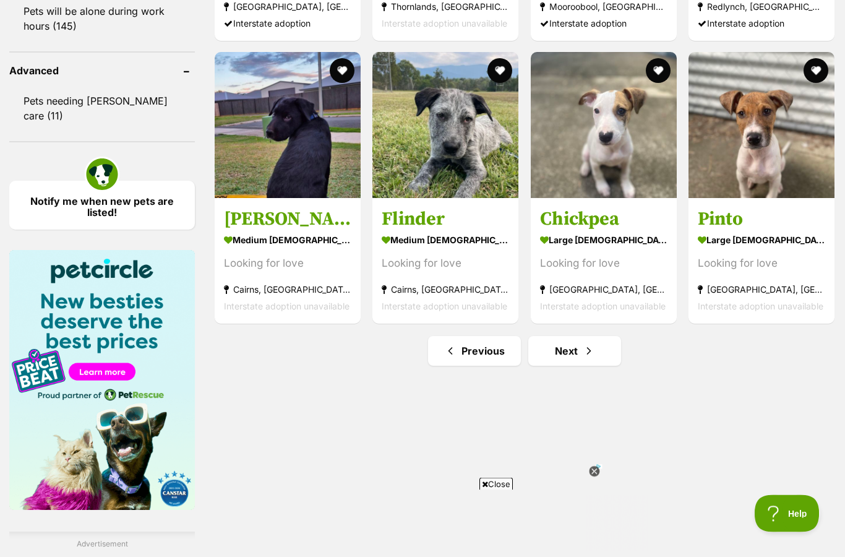
scroll to position [1637, 0]
click at [579, 357] on link "Next" at bounding box center [574, 351] width 93 height 30
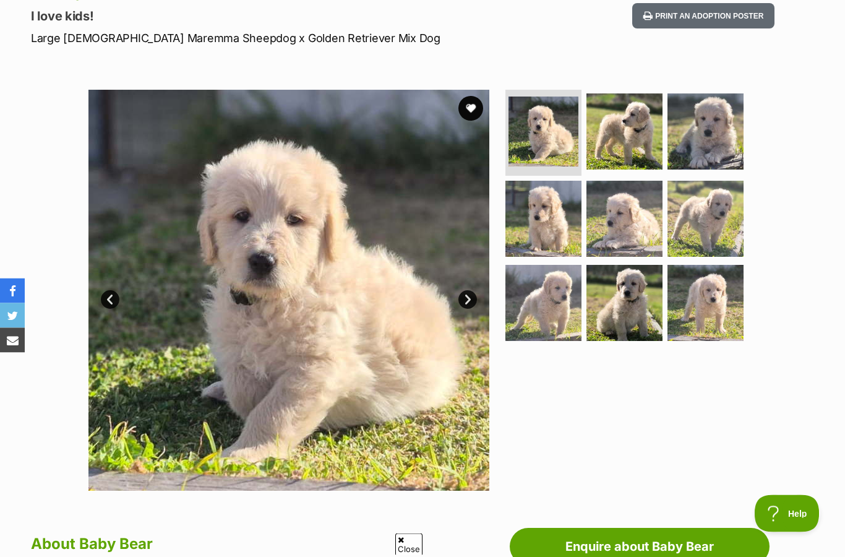
scroll to position [168, 0]
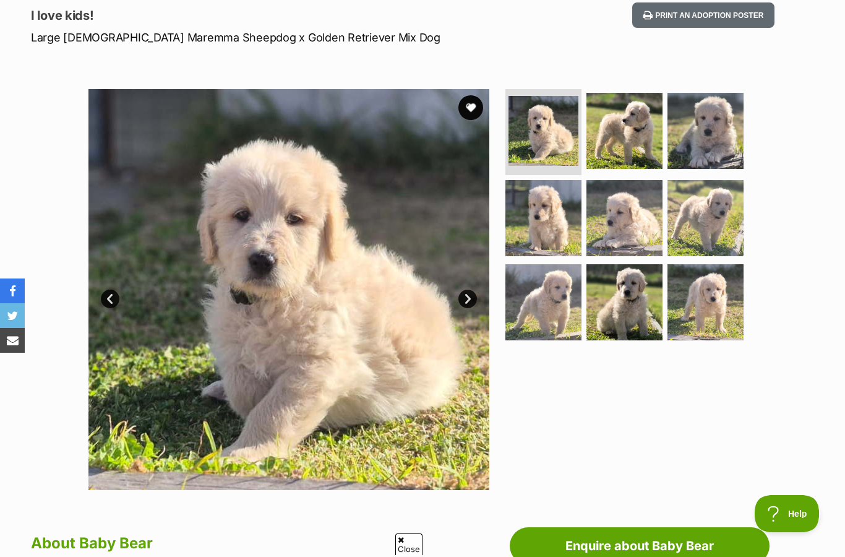
click at [470, 296] on link "Next" at bounding box center [468, 299] width 19 height 19
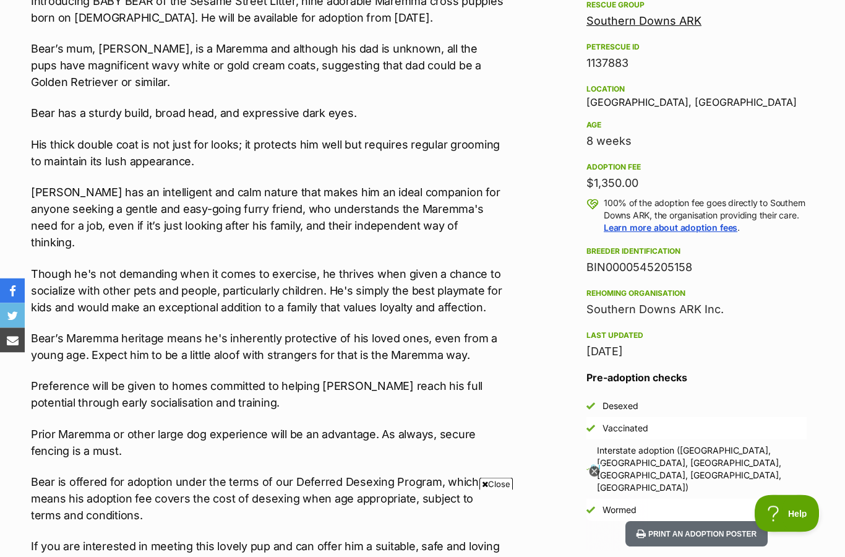
scroll to position [749, 0]
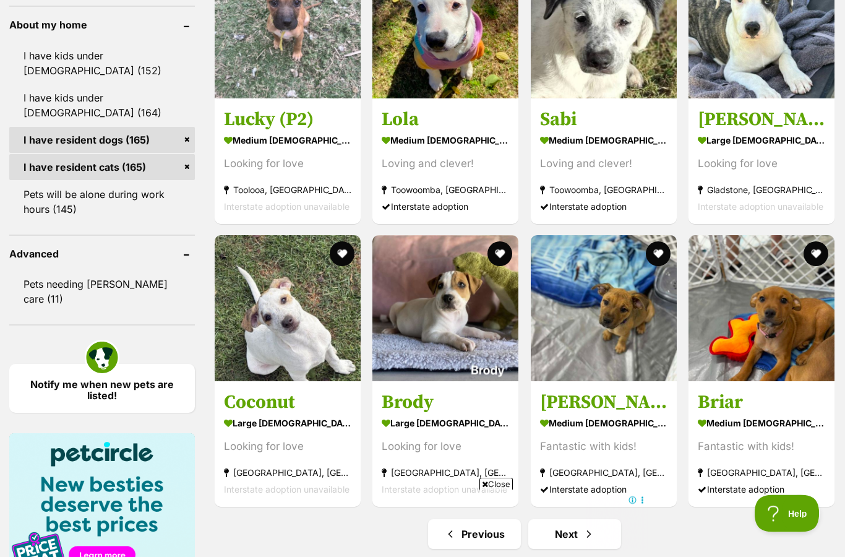
scroll to position [1508, 0]
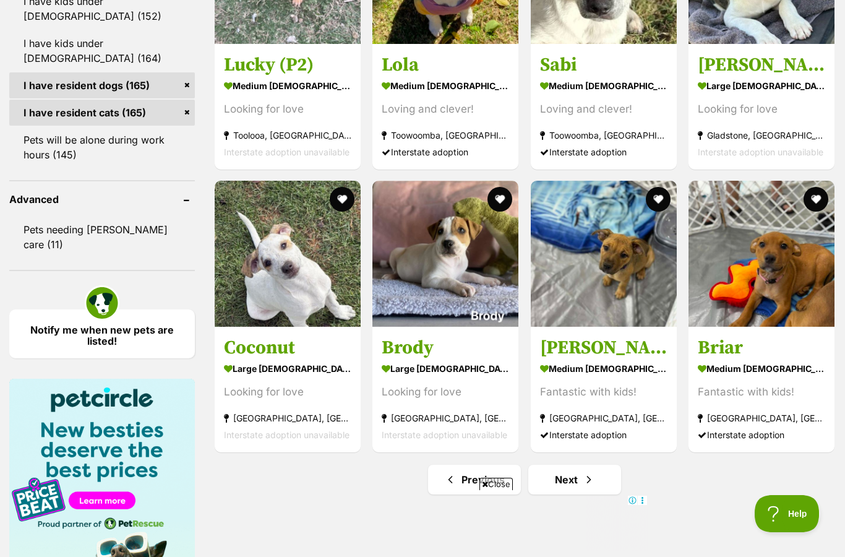
click at [594, 474] on span "Next page" at bounding box center [589, 479] width 12 height 15
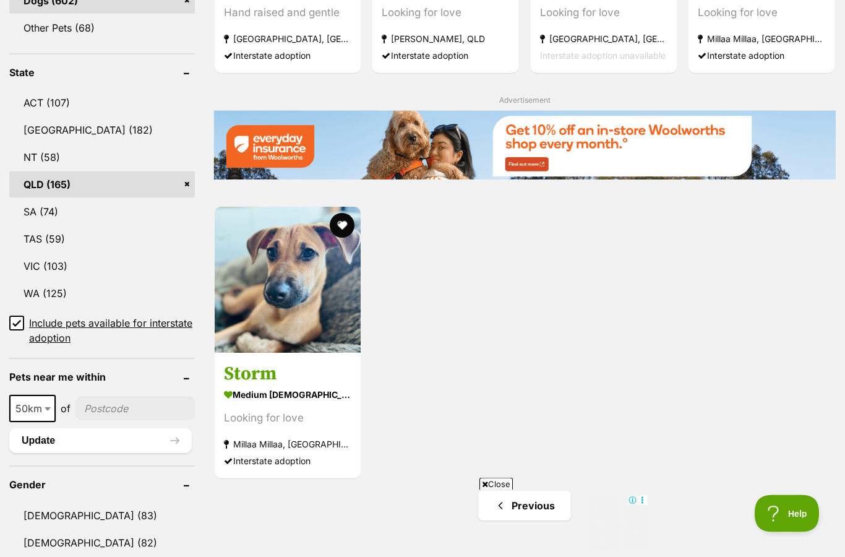
scroll to position [1056, 0]
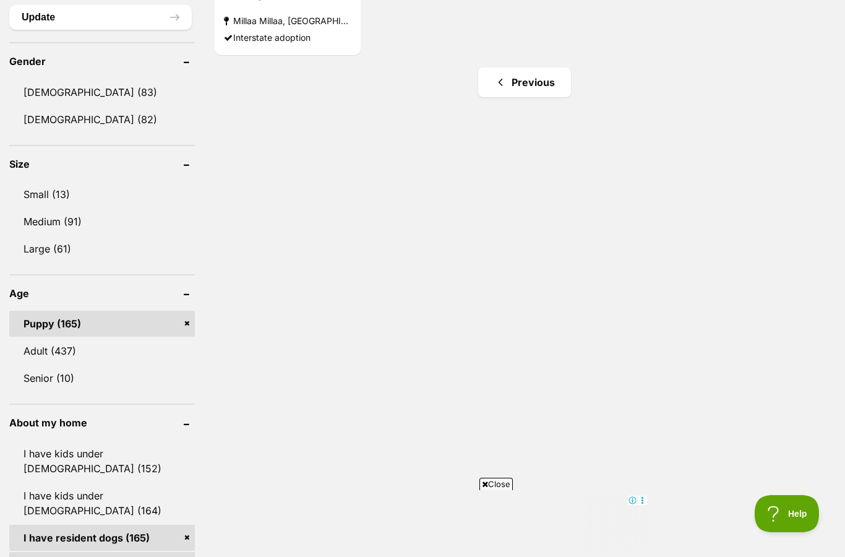
click at [62, 351] on link "Adult (437)" at bounding box center [102, 351] width 186 height 26
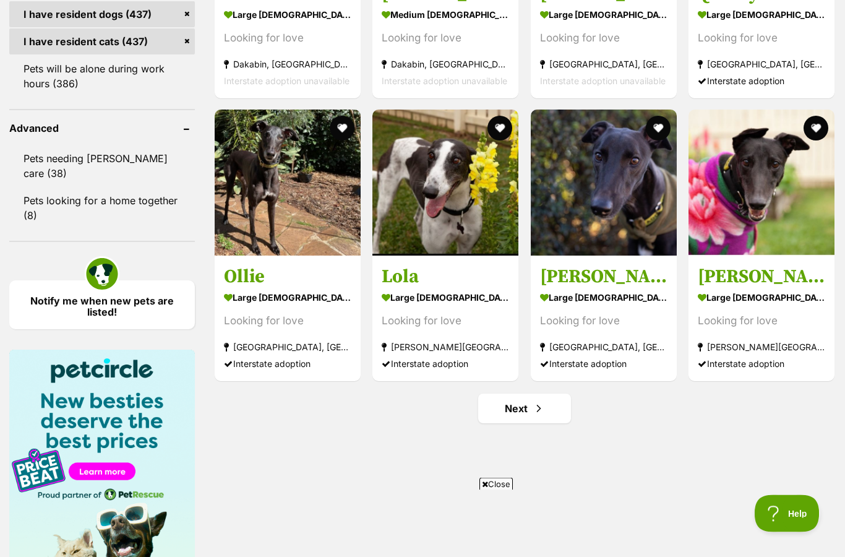
scroll to position [1579, 0]
click at [536, 402] on span "Next page" at bounding box center [539, 408] width 12 height 15
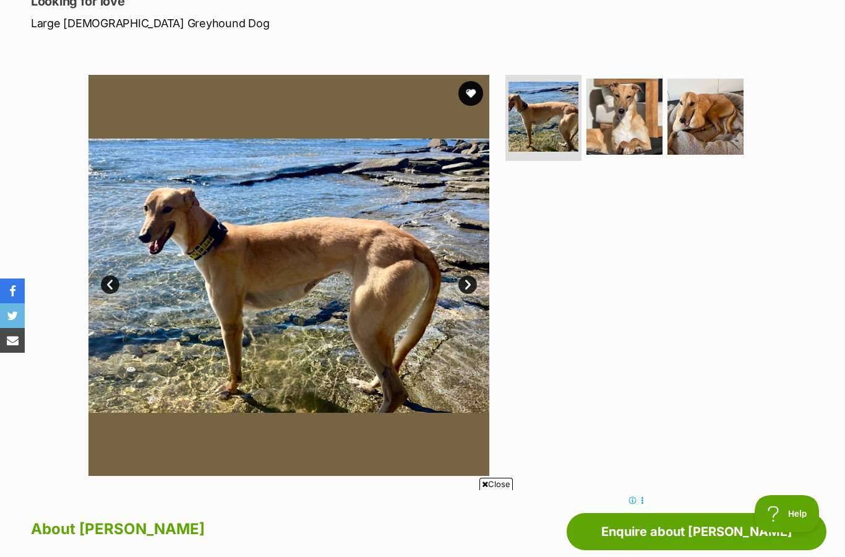
scroll to position [169, 0]
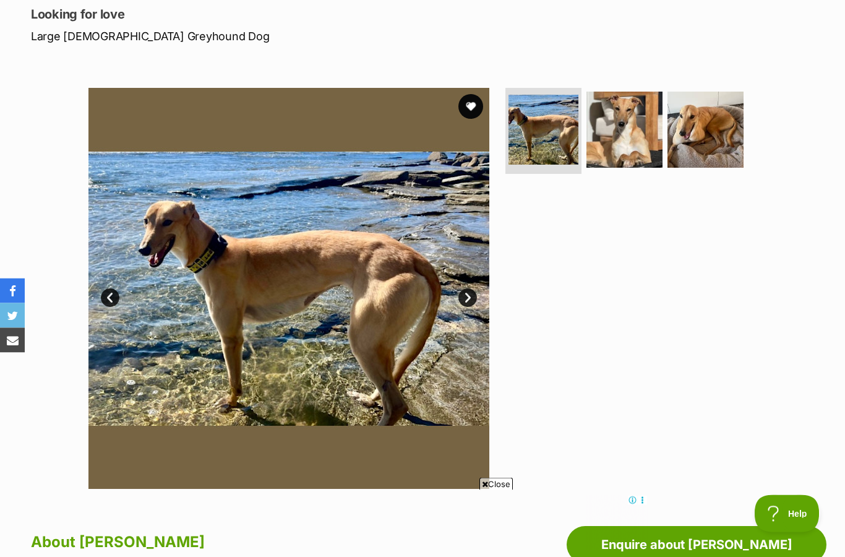
click at [486, 288] on img at bounding box center [288, 288] width 401 height 401
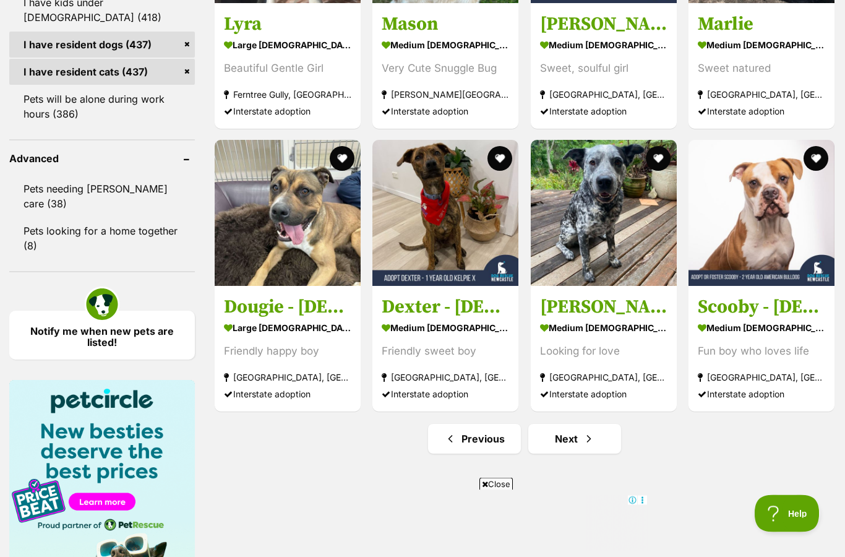
scroll to position [1549, 0]
click at [580, 442] on link "Next" at bounding box center [574, 439] width 93 height 30
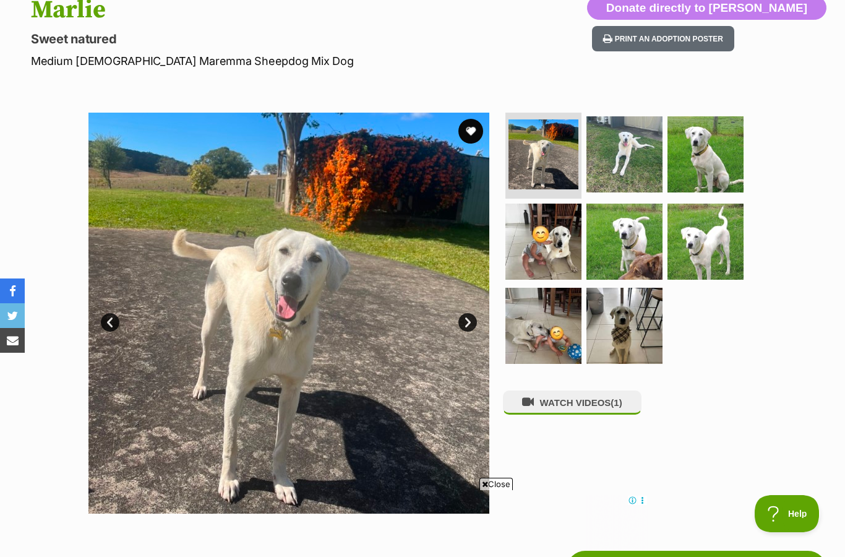
scroll to position [147, 0]
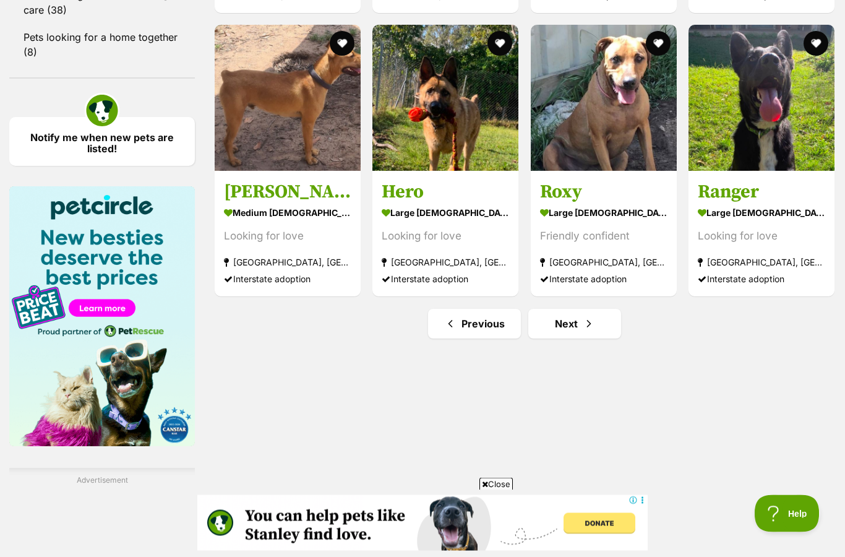
scroll to position [1743, 0]
click at [582, 334] on link "Next" at bounding box center [574, 324] width 93 height 30
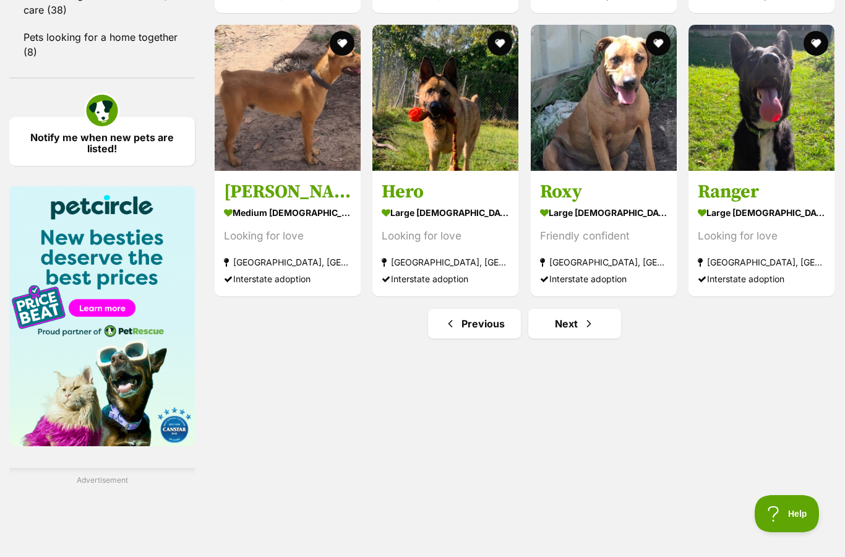
scroll to position [1793, 0]
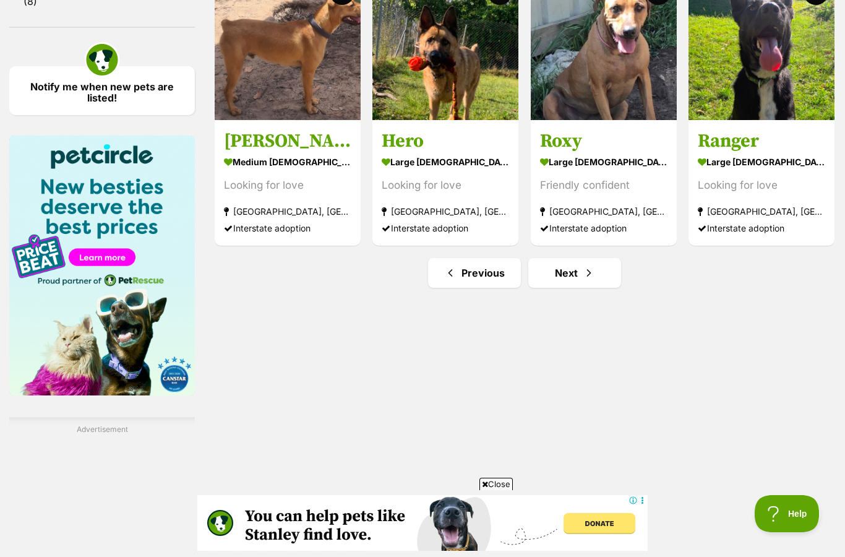
click at [574, 277] on link "Next" at bounding box center [574, 273] width 93 height 30
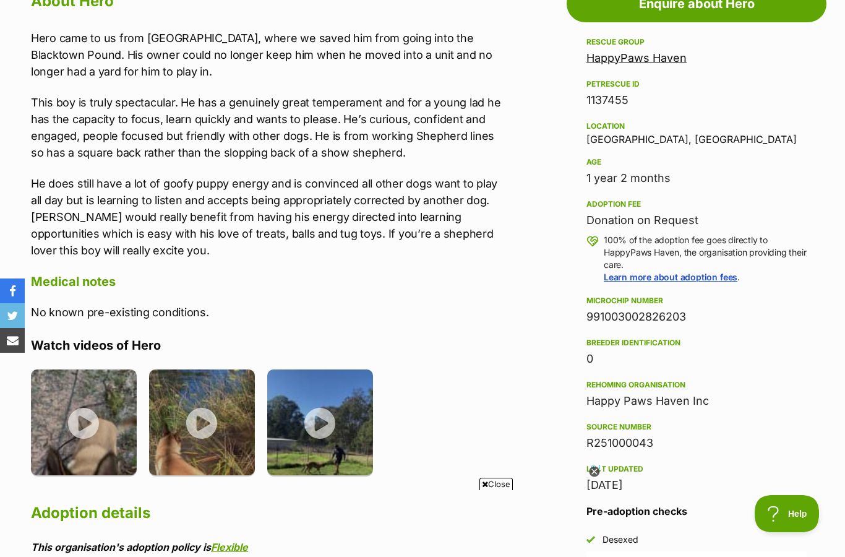
click at [95, 418] on img at bounding box center [84, 422] width 106 height 106
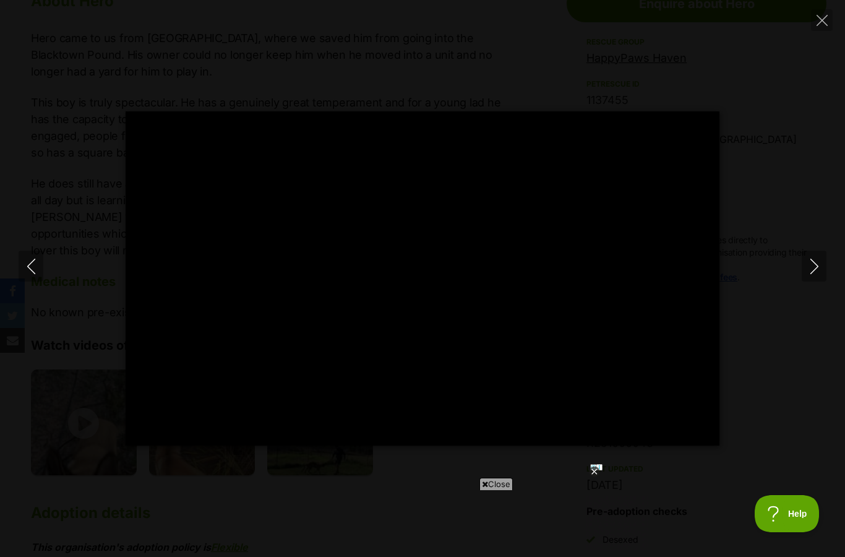
type input "100"
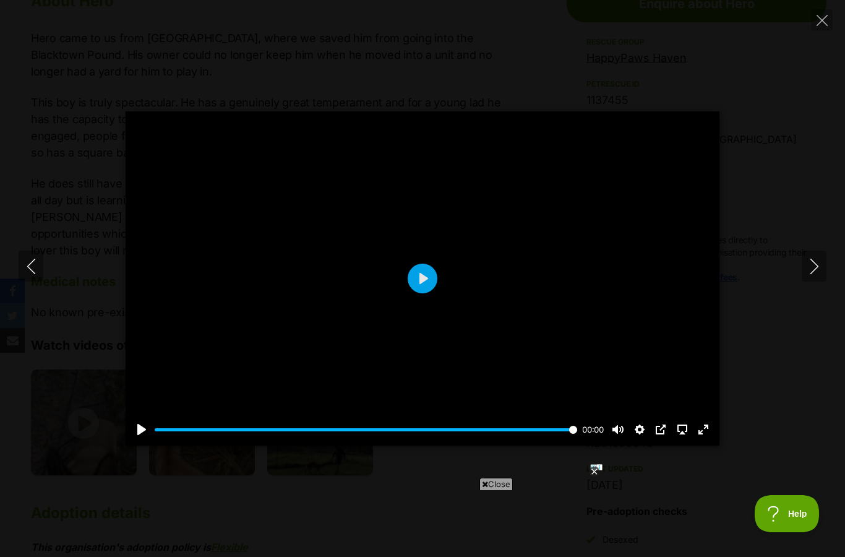
click at [805, 267] on button "Next" at bounding box center [814, 266] width 25 height 31
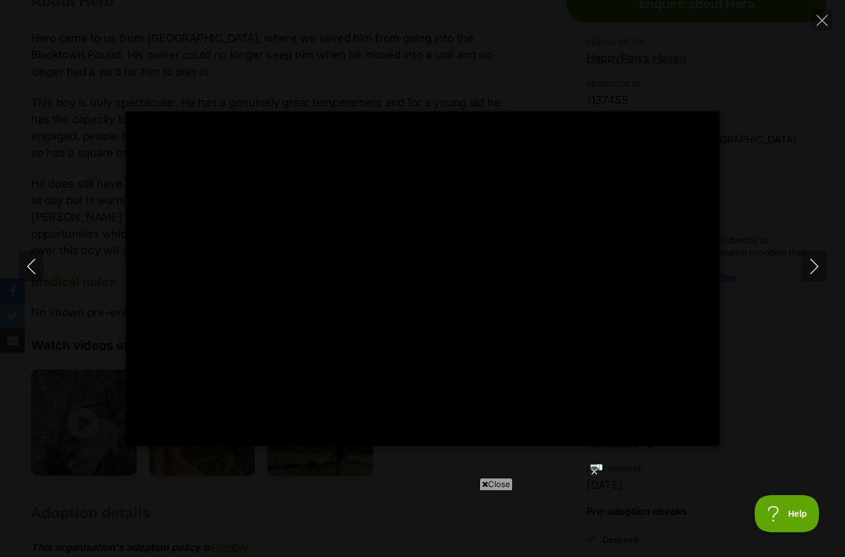
click at [811, 262] on icon "Next" at bounding box center [814, 266] width 15 height 15
type input "41.21"
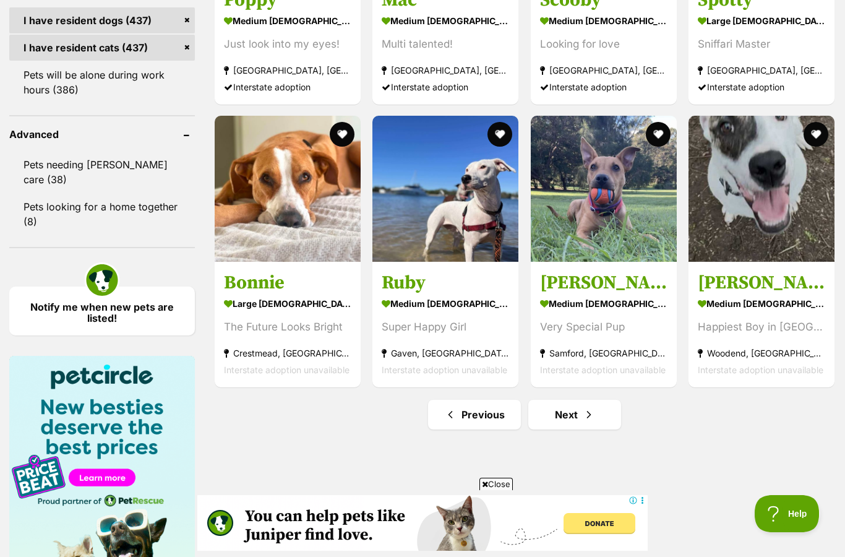
scroll to position [1618, 0]
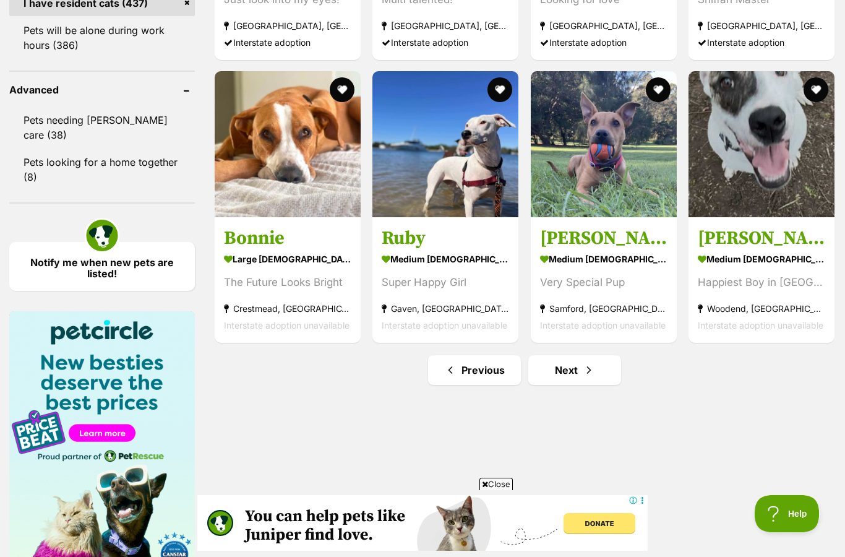
click at [583, 382] on link "Next" at bounding box center [574, 370] width 93 height 30
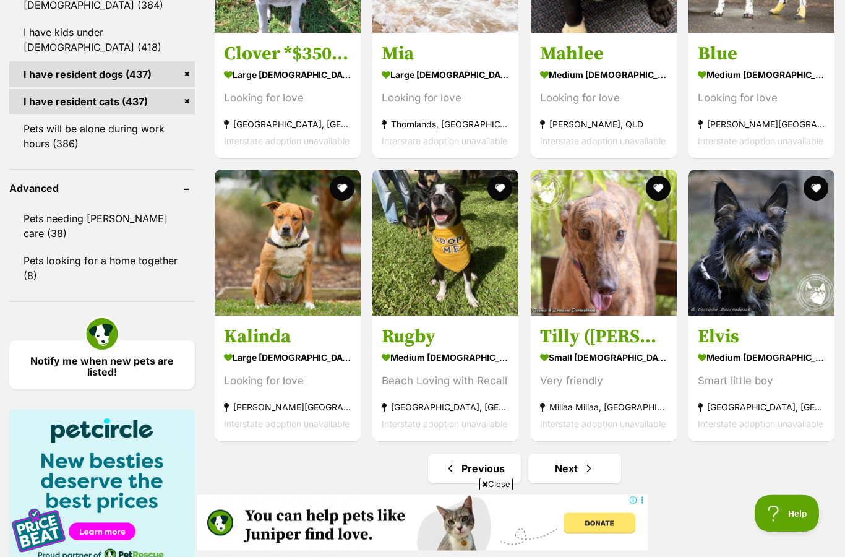
scroll to position [1519, 0]
click at [587, 471] on span "Next page" at bounding box center [589, 468] width 12 height 15
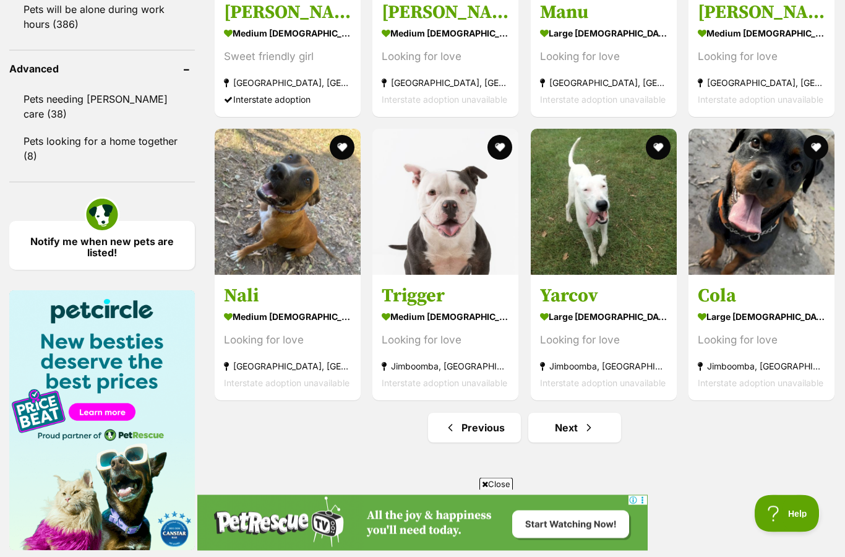
scroll to position [1639, 0]
click at [593, 429] on span "Next page" at bounding box center [589, 427] width 12 height 15
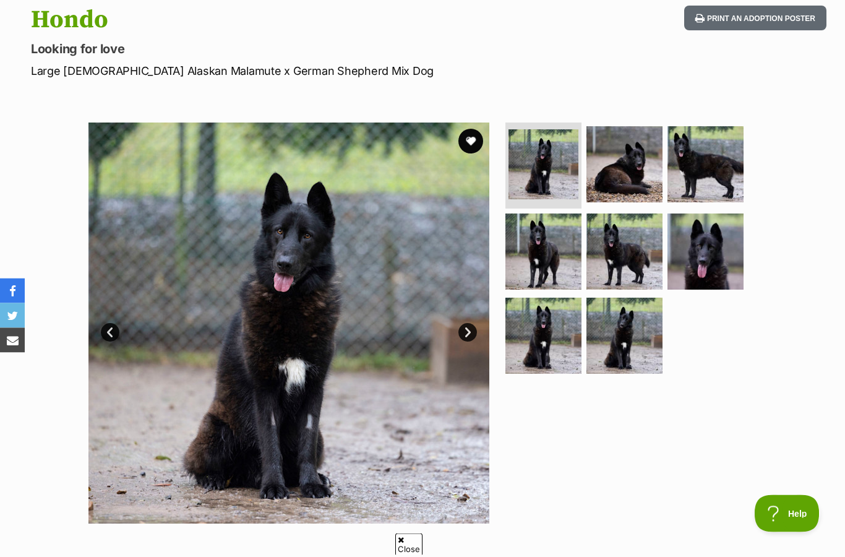
scroll to position [135, 0]
click at [467, 332] on link "Next" at bounding box center [468, 332] width 19 height 19
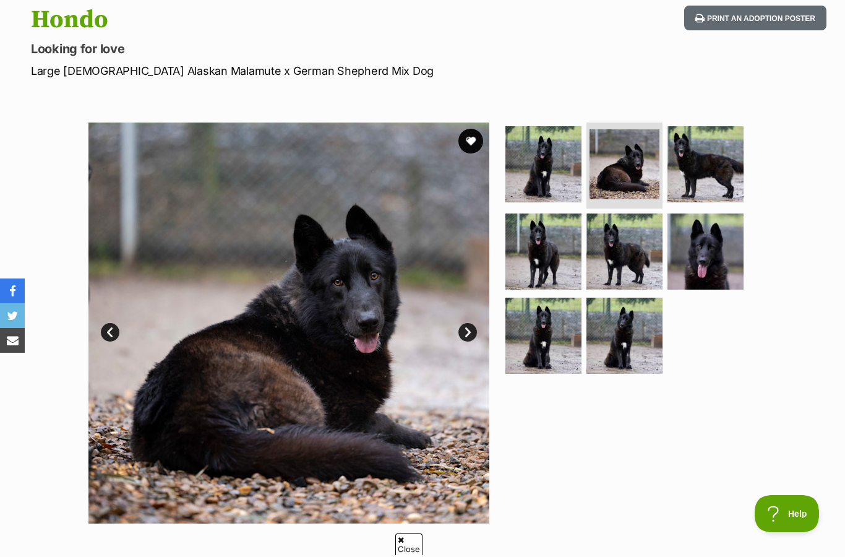
scroll to position [0, 0]
click at [468, 331] on link "Next" at bounding box center [468, 332] width 19 height 19
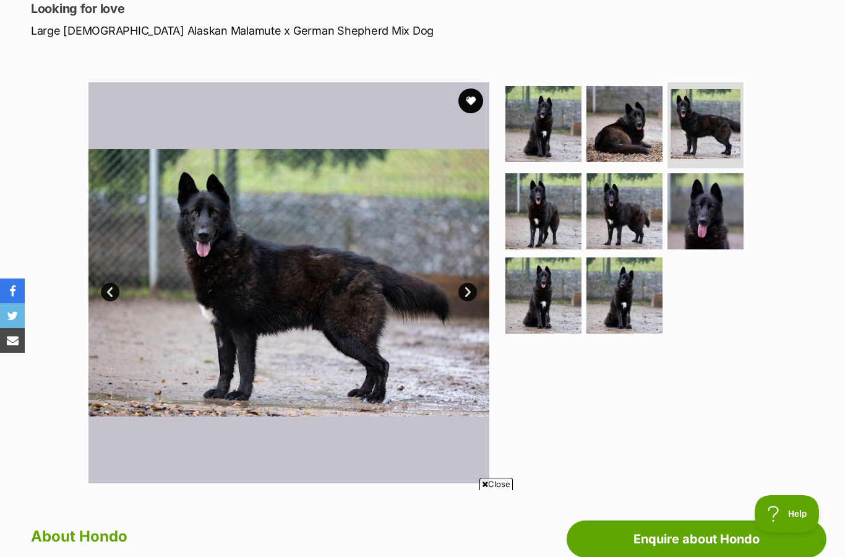
scroll to position [122, 0]
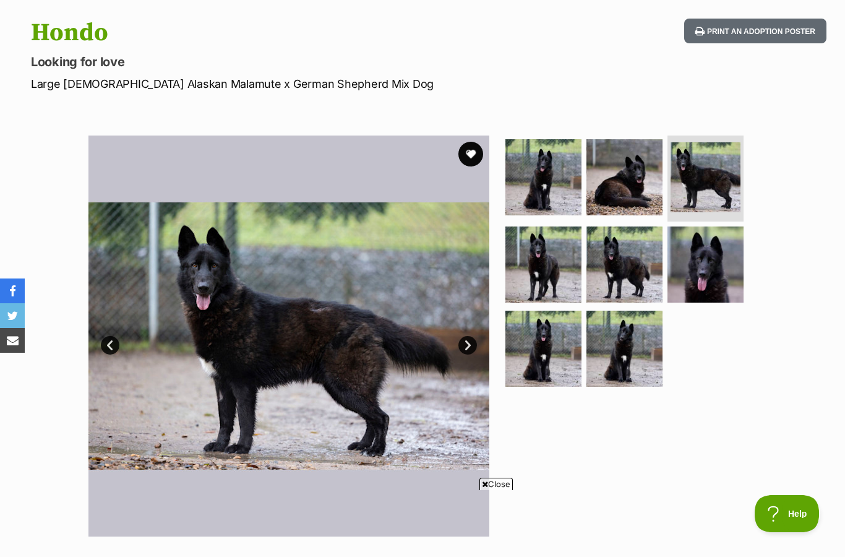
click at [468, 336] on link "Next" at bounding box center [468, 345] width 19 height 19
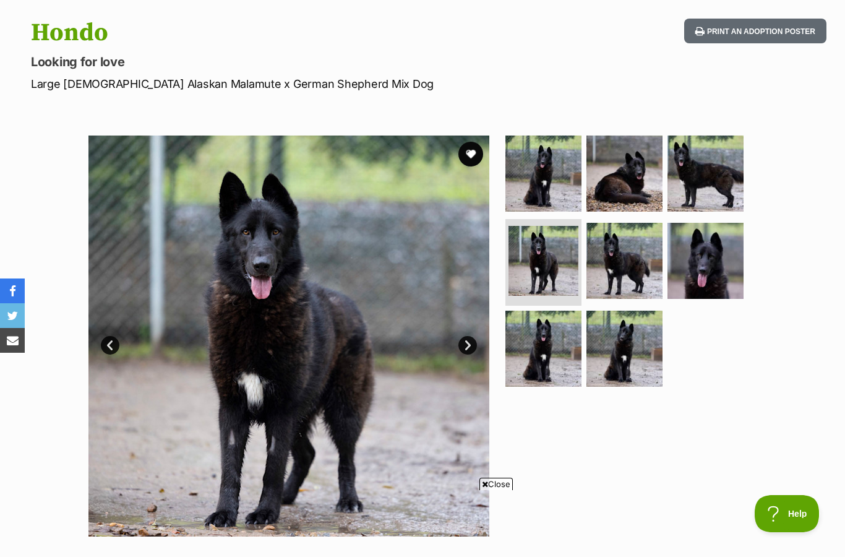
click at [470, 340] on link "Next" at bounding box center [468, 345] width 19 height 19
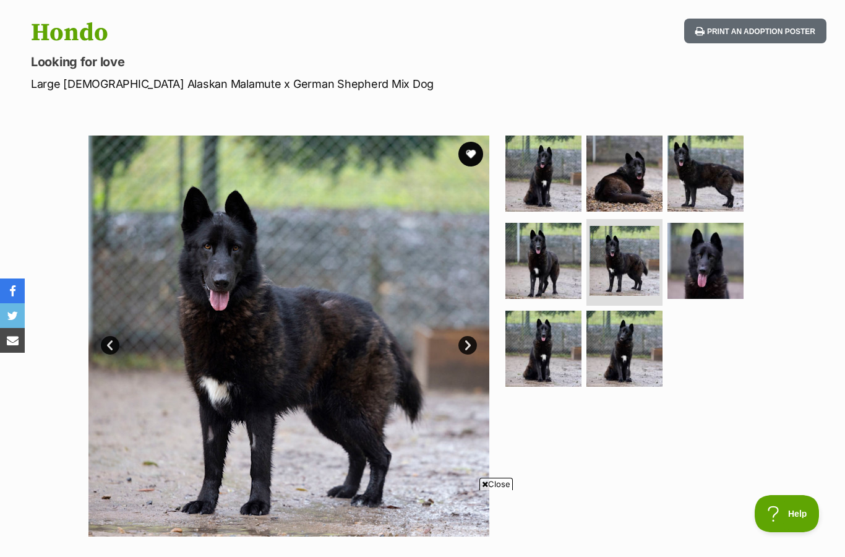
click at [472, 348] on link "Next" at bounding box center [468, 345] width 19 height 19
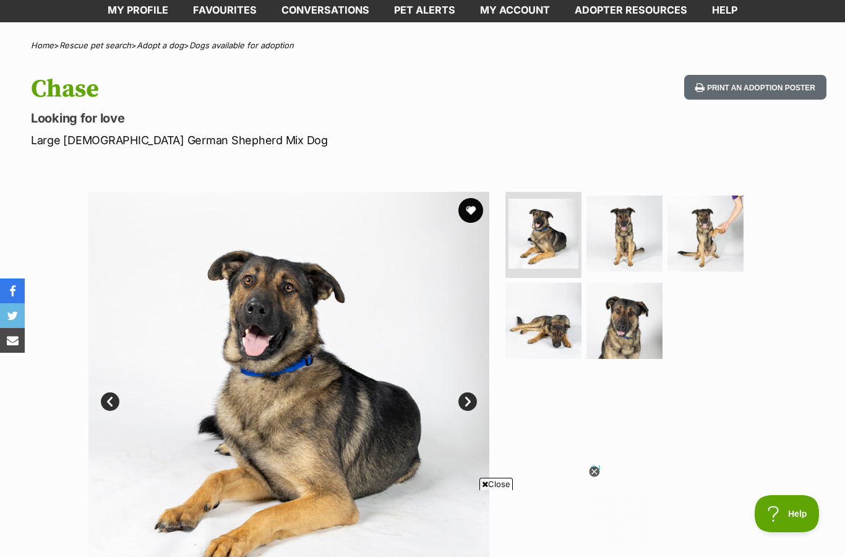
scroll to position [127, 0]
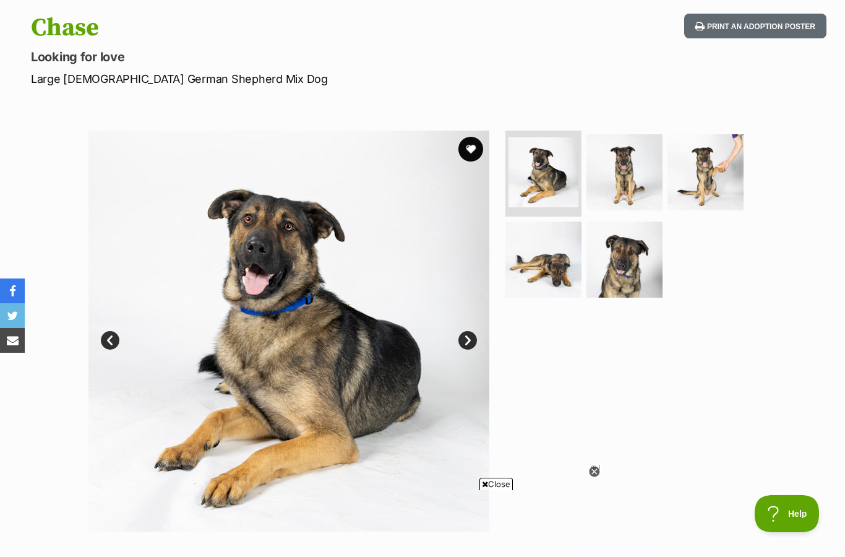
click at [468, 340] on link "Next" at bounding box center [468, 340] width 19 height 19
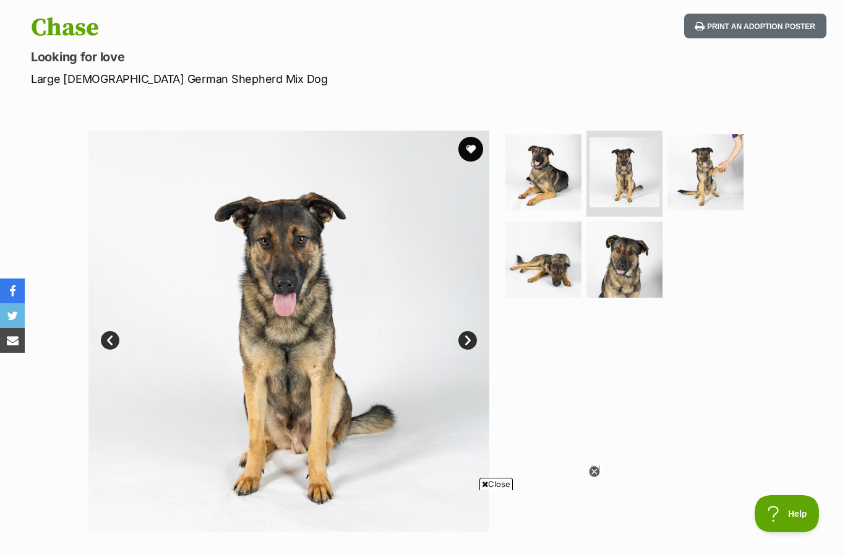
click at [467, 331] on link "Next" at bounding box center [468, 340] width 19 height 19
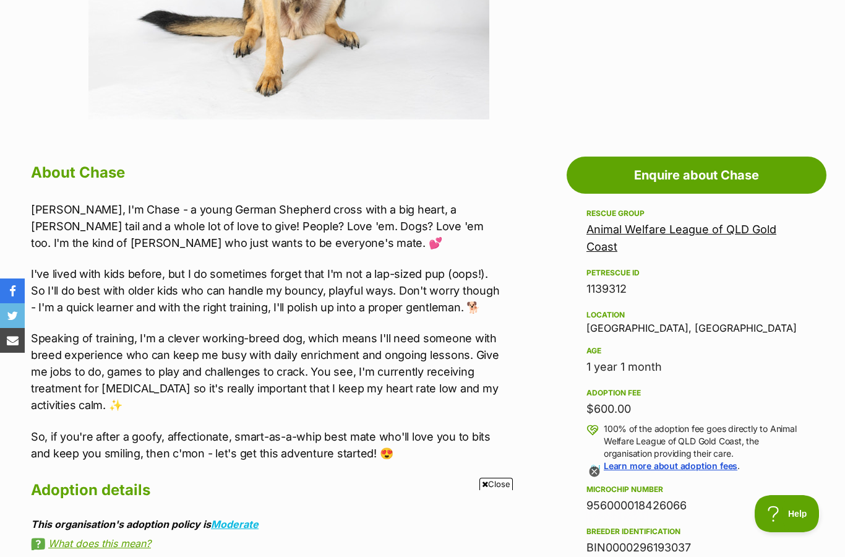
scroll to position [545, 0]
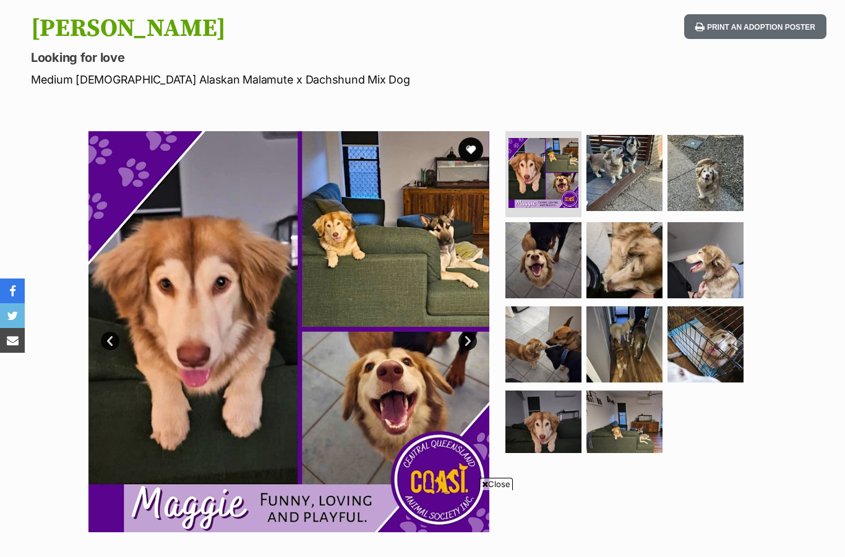
click at [469, 336] on link "Next" at bounding box center [468, 341] width 19 height 19
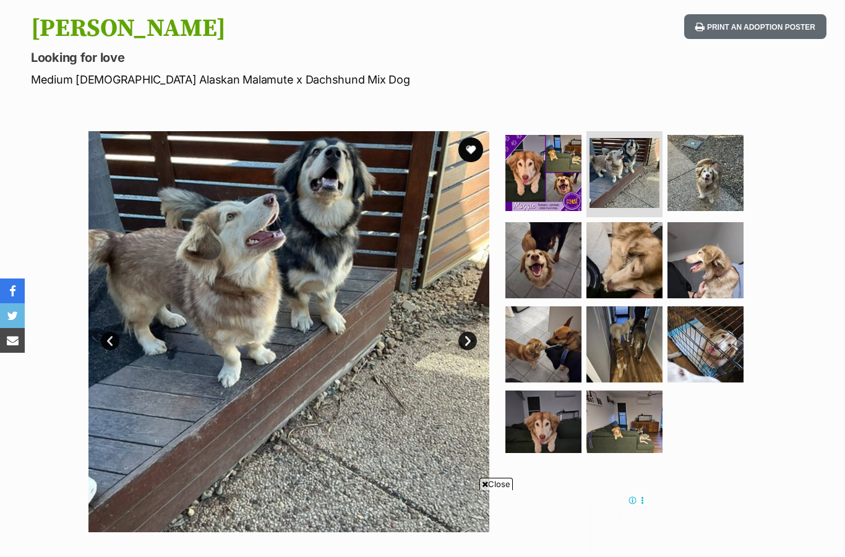
click at [472, 338] on link "Next" at bounding box center [468, 341] width 19 height 19
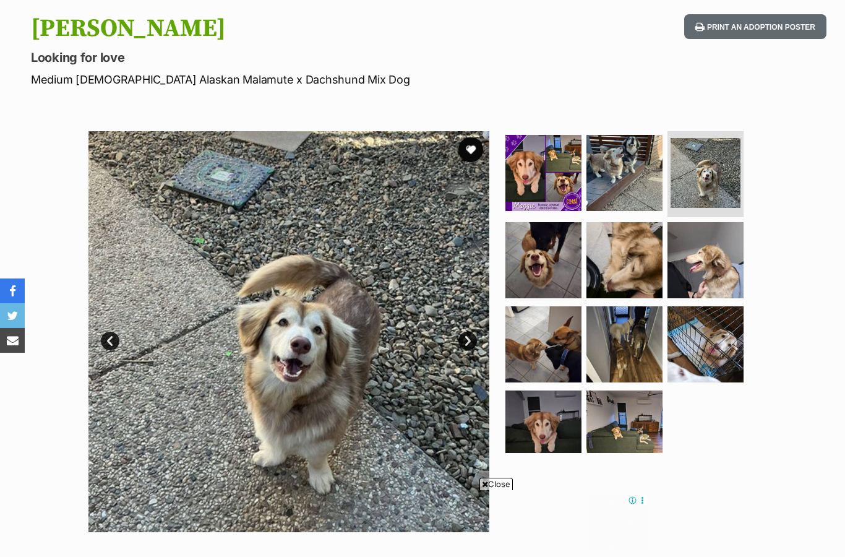
click at [473, 331] on img at bounding box center [288, 331] width 401 height 401
click at [471, 337] on link "Next" at bounding box center [468, 341] width 19 height 19
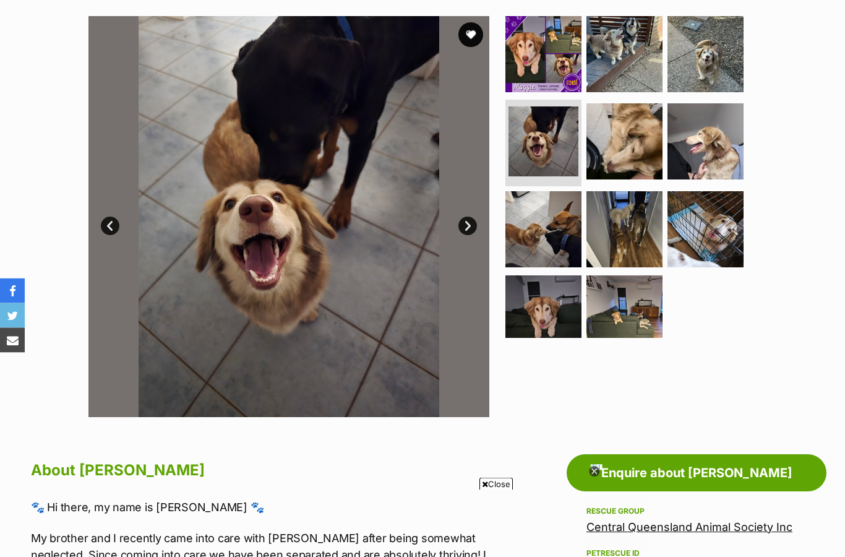
scroll to position [233, 0]
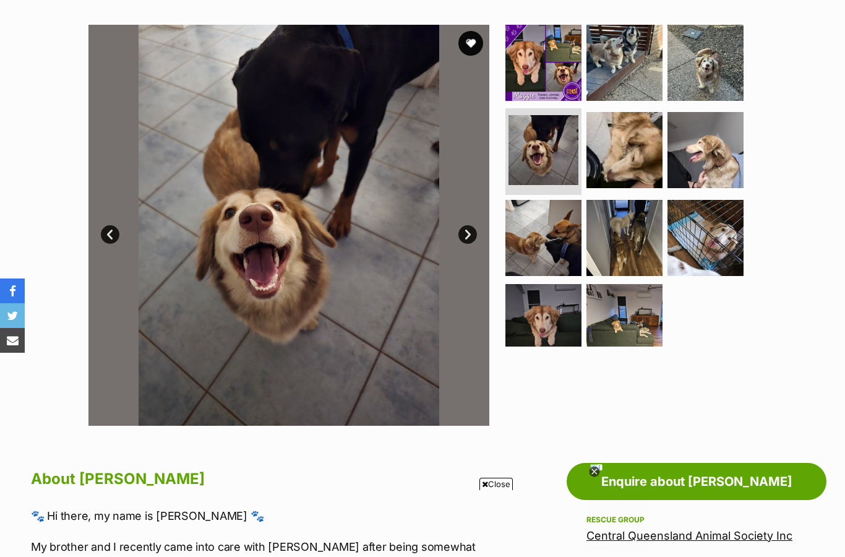
click at [469, 235] on link "Next" at bounding box center [468, 234] width 19 height 19
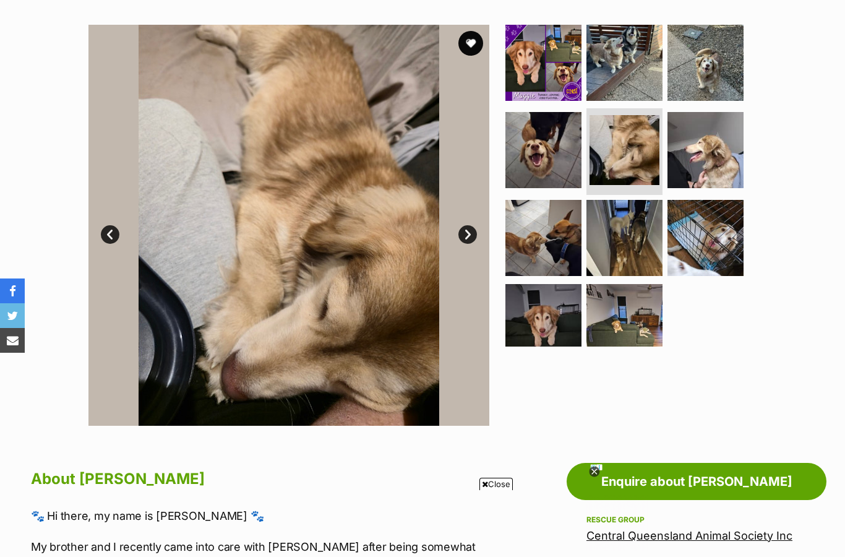
click at [467, 232] on link "Next" at bounding box center [468, 234] width 19 height 19
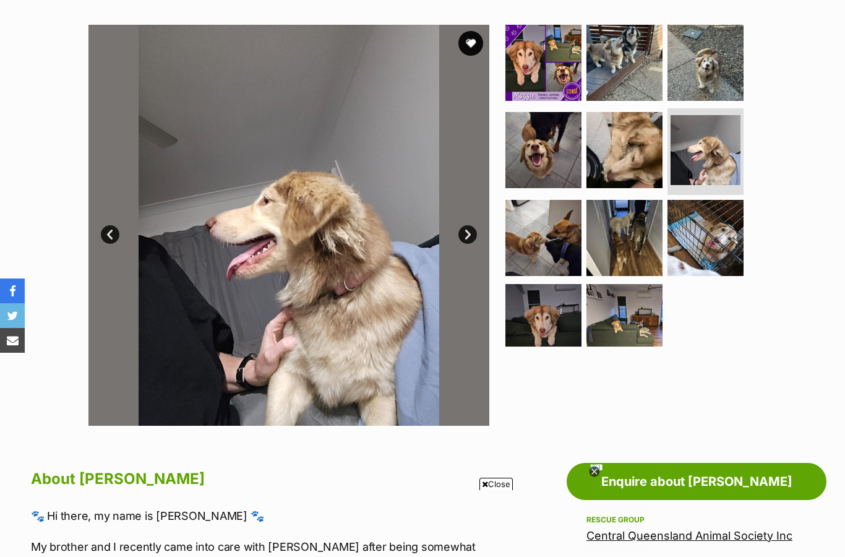
click at [469, 218] on img at bounding box center [288, 225] width 401 height 401
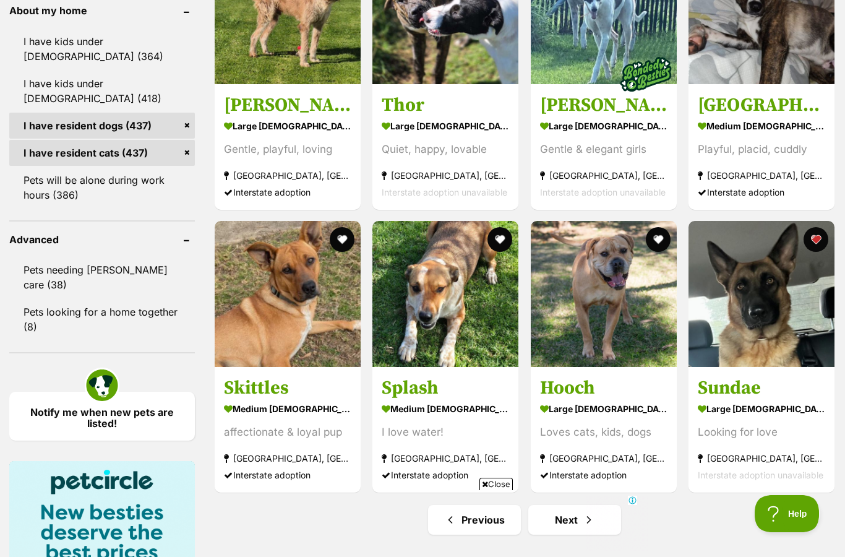
click at [572, 519] on link "Next" at bounding box center [574, 520] width 93 height 30
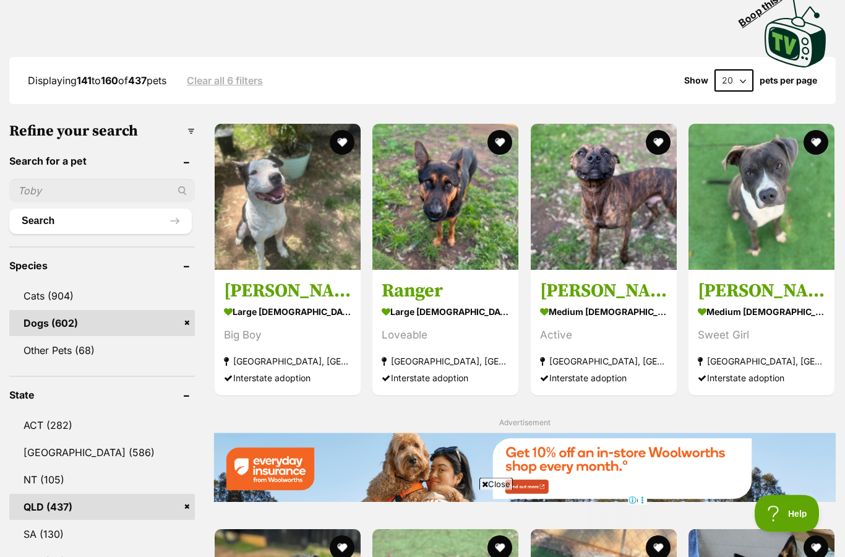
scroll to position [306, 0]
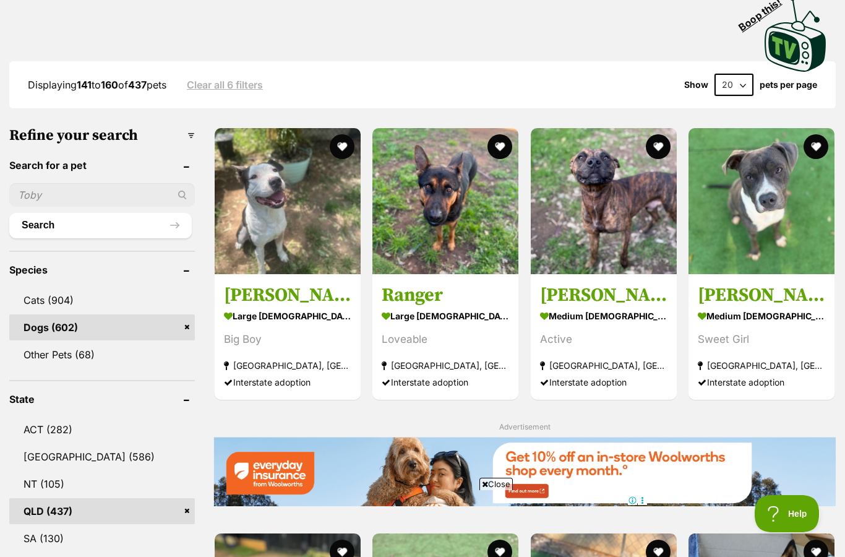
click at [59, 296] on link "Cats (904)" at bounding box center [102, 300] width 186 height 26
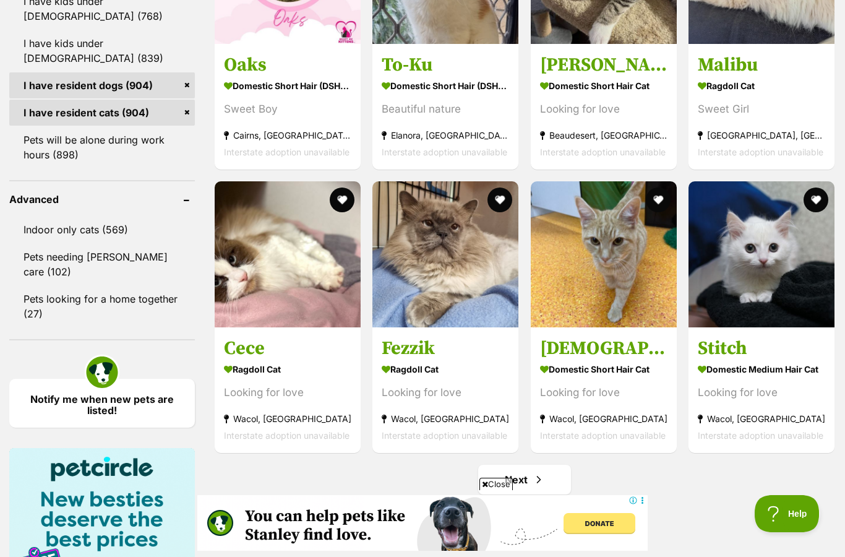
scroll to position [1480, 0]
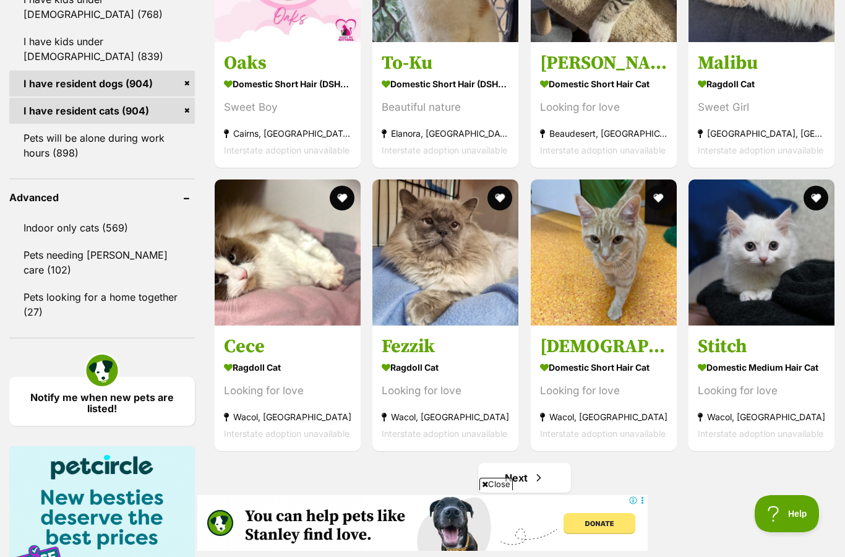
click at [528, 493] on link "Next" at bounding box center [524, 478] width 93 height 30
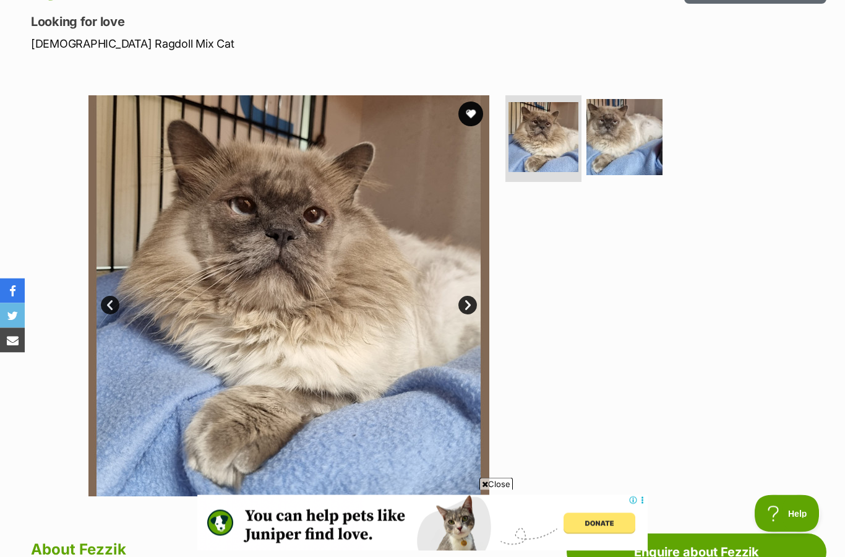
scroll to position [164, 0]
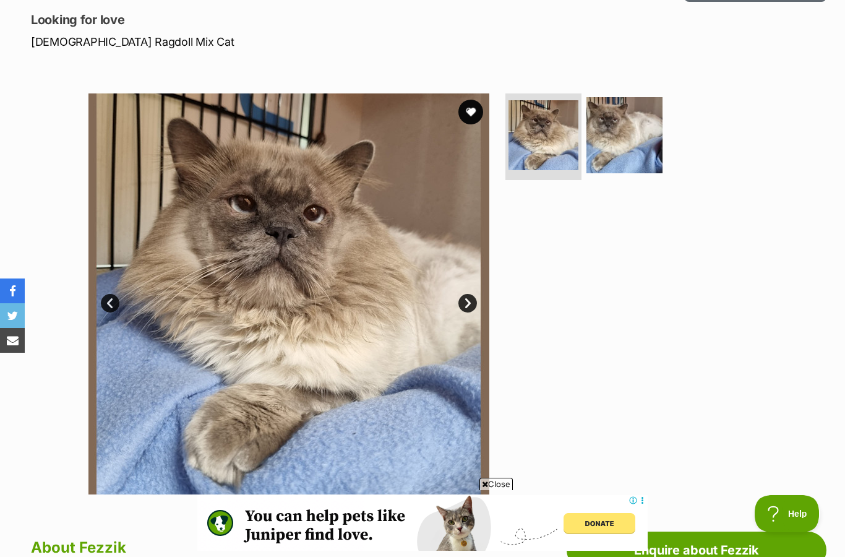
click at [473, 303] on link "Next" at bounding box center [468, 303] width 19 height 19
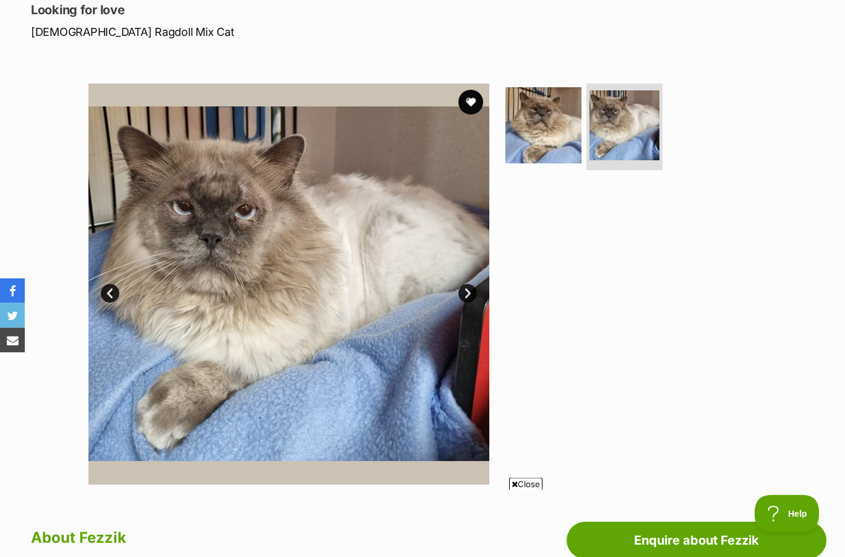
scroll to position [174, 0]
click at [467, 293] on link "Next" at bounding box center [468, 293] width 19 height 19
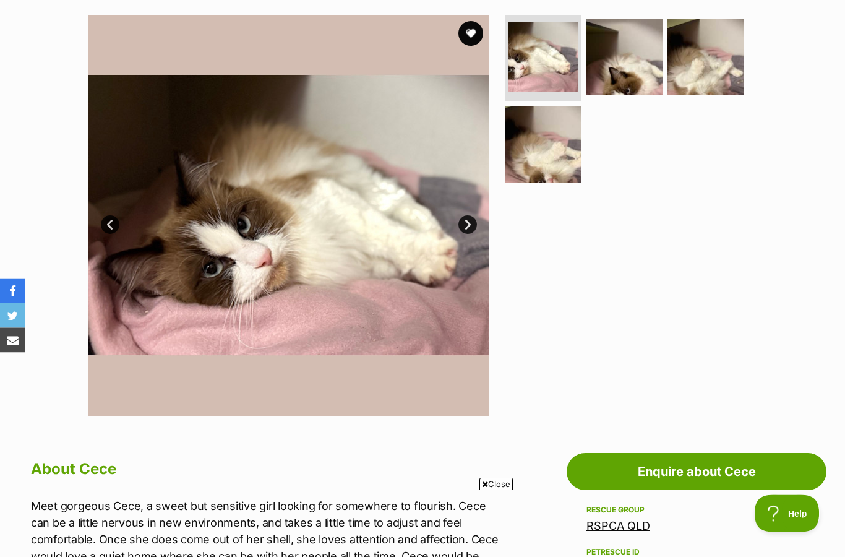
scroll to position [184, 0]
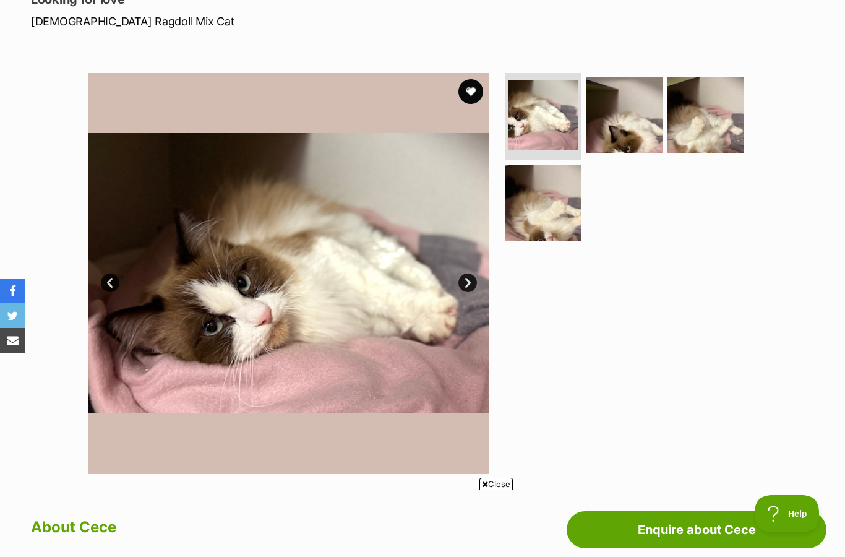
click at [476, 277] on link "Next" at bounding box center [468, 283] width 19 height 19
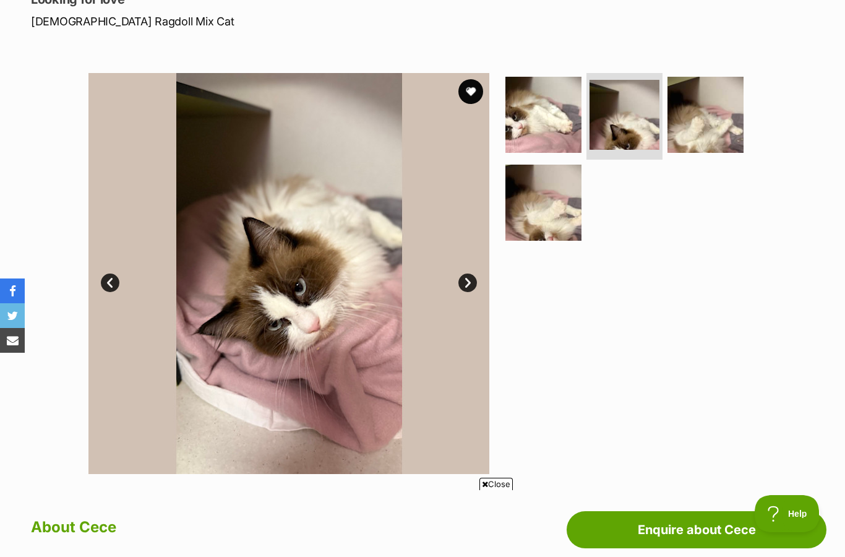
click at [473, 278] on link "Next" at bounding box center [468, 283] width 19 height 19
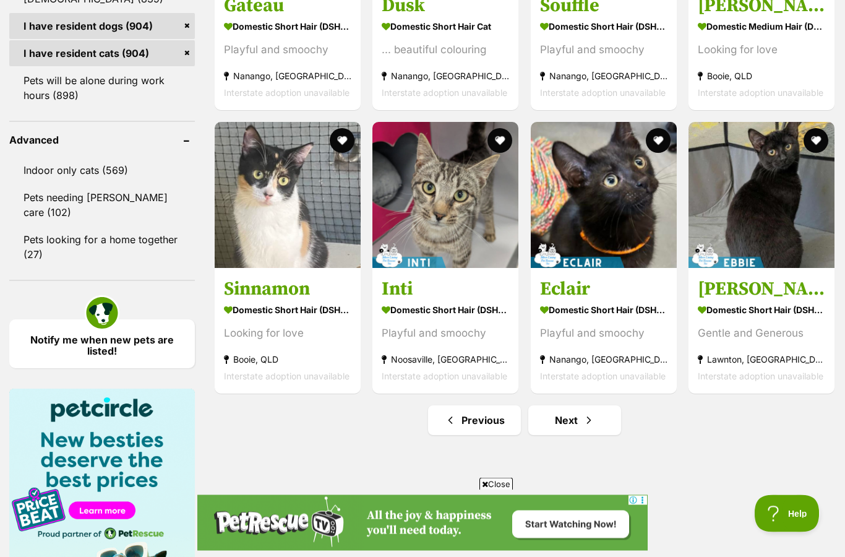
scroll to position [1538, 0]
click at [588, 420] on span "Next page" at bounding box center [589, 420] width 12 height 15
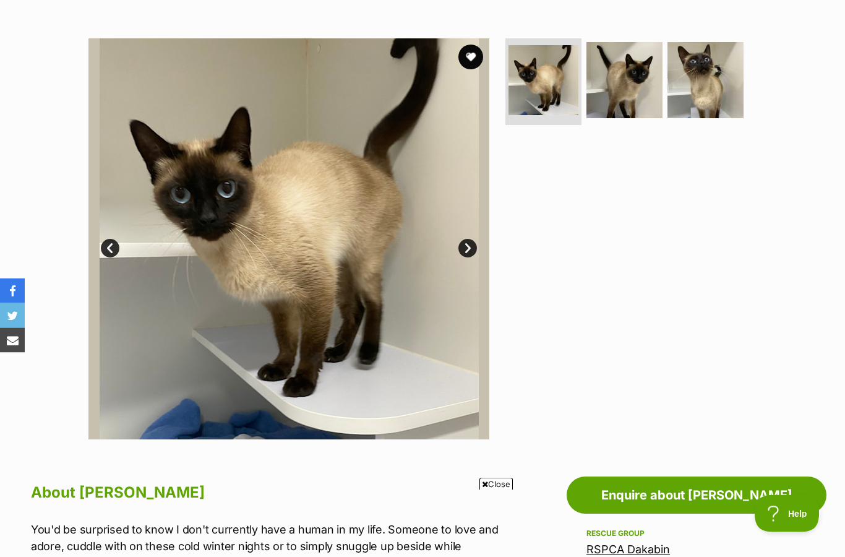
scroll to position [199, 0]
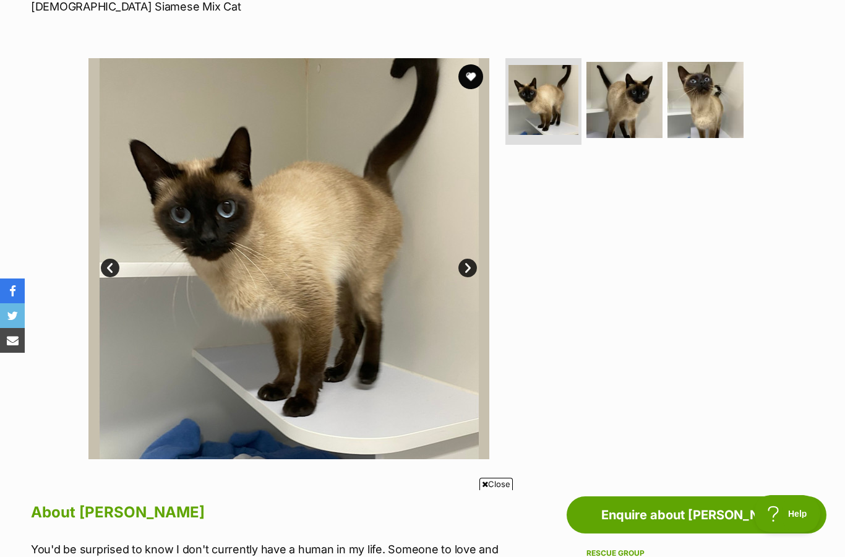
click at [467, 259] on link "Next" at bounding box center [468, 268] width 19 height 19
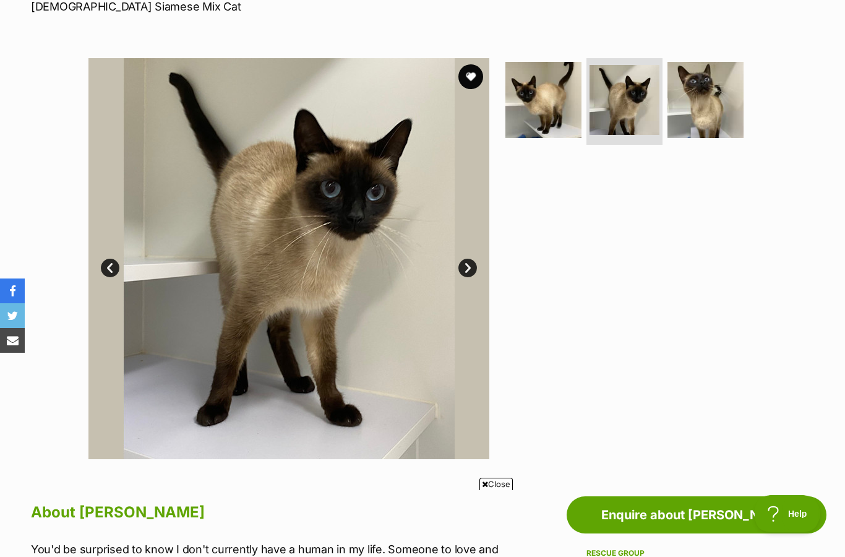
click at [470, 264] on link "Next" at bounding box center [468, 268] width 19 height 19
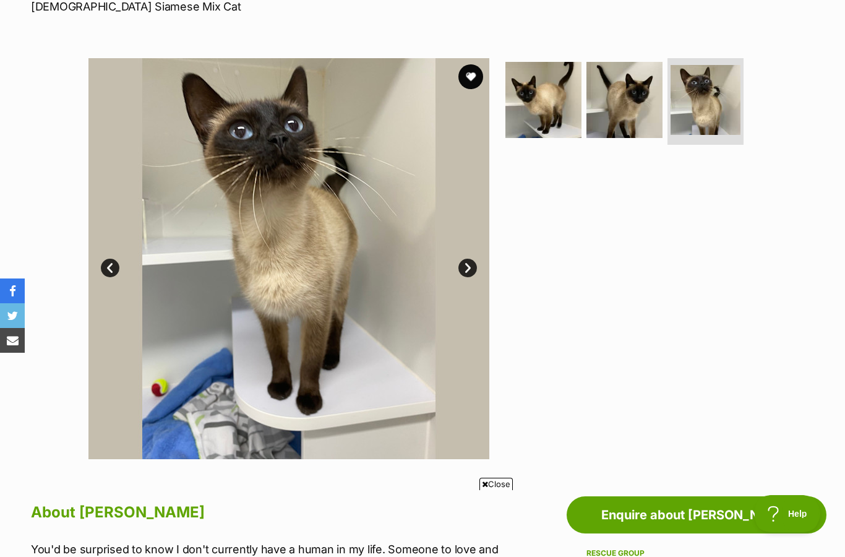
scroll to position [0, 0]
click at [476, 73] on button "favourite" at bounding box center [471, 76] width 25 height 25
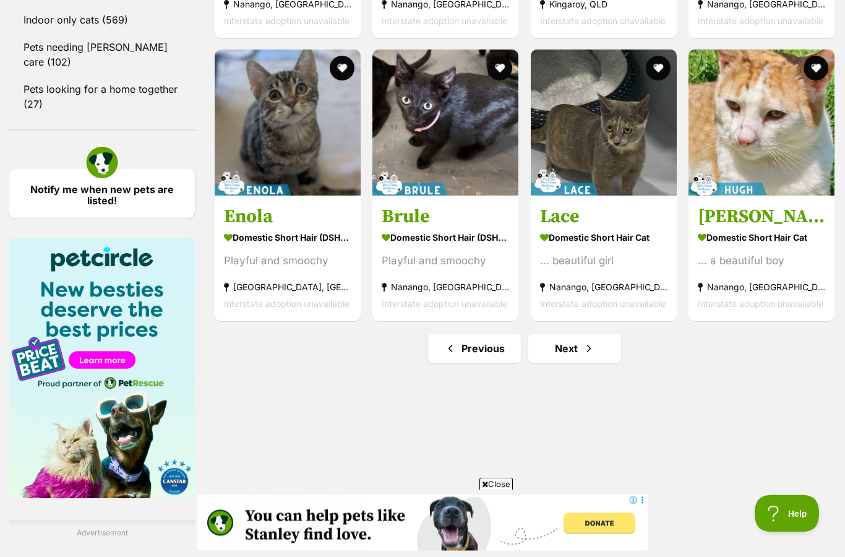
scroll to position [1688, 0]
click at [587, 357] on link "Next" at bounding box center [574, 349] width 93 height 30
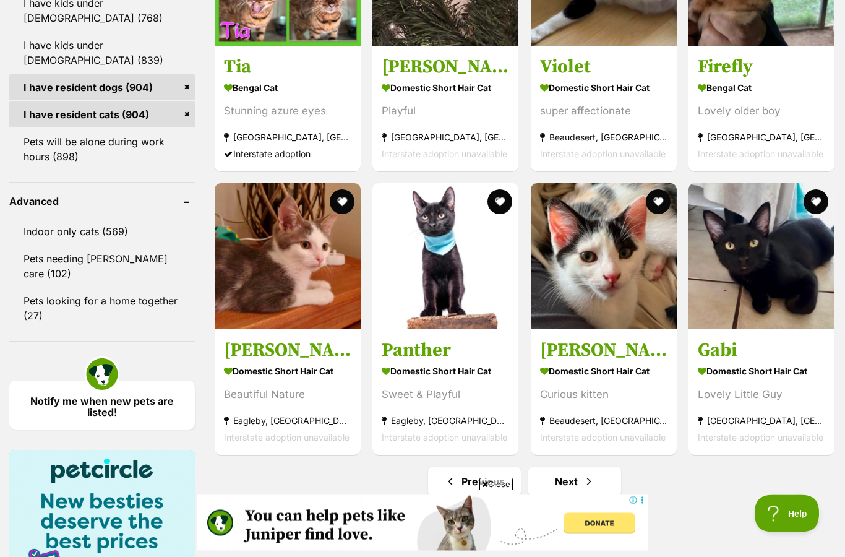
scroll to position [1476, 0]
click at [580, 475] on link "Next" at bounding box center [574, 482] width 93 height 30
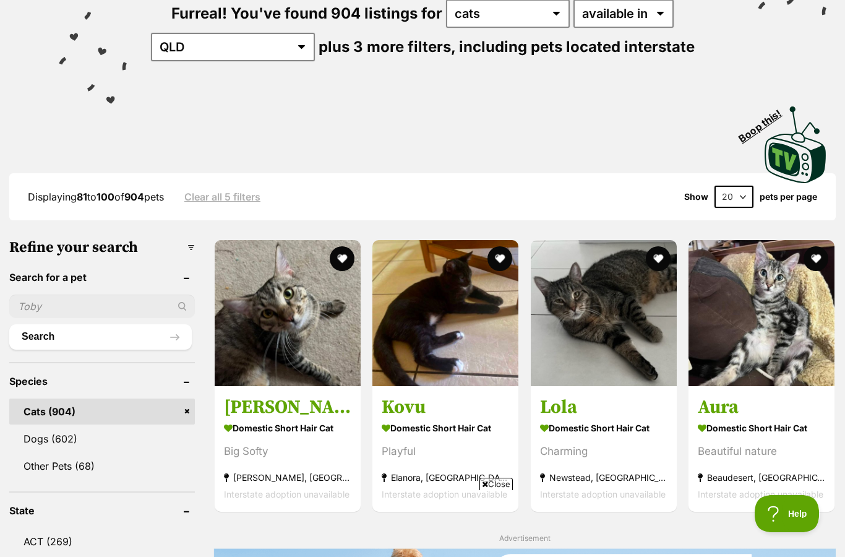
scroll to position [163, 0]
